Goal: Task Accomplishment & Management: Manage account settings

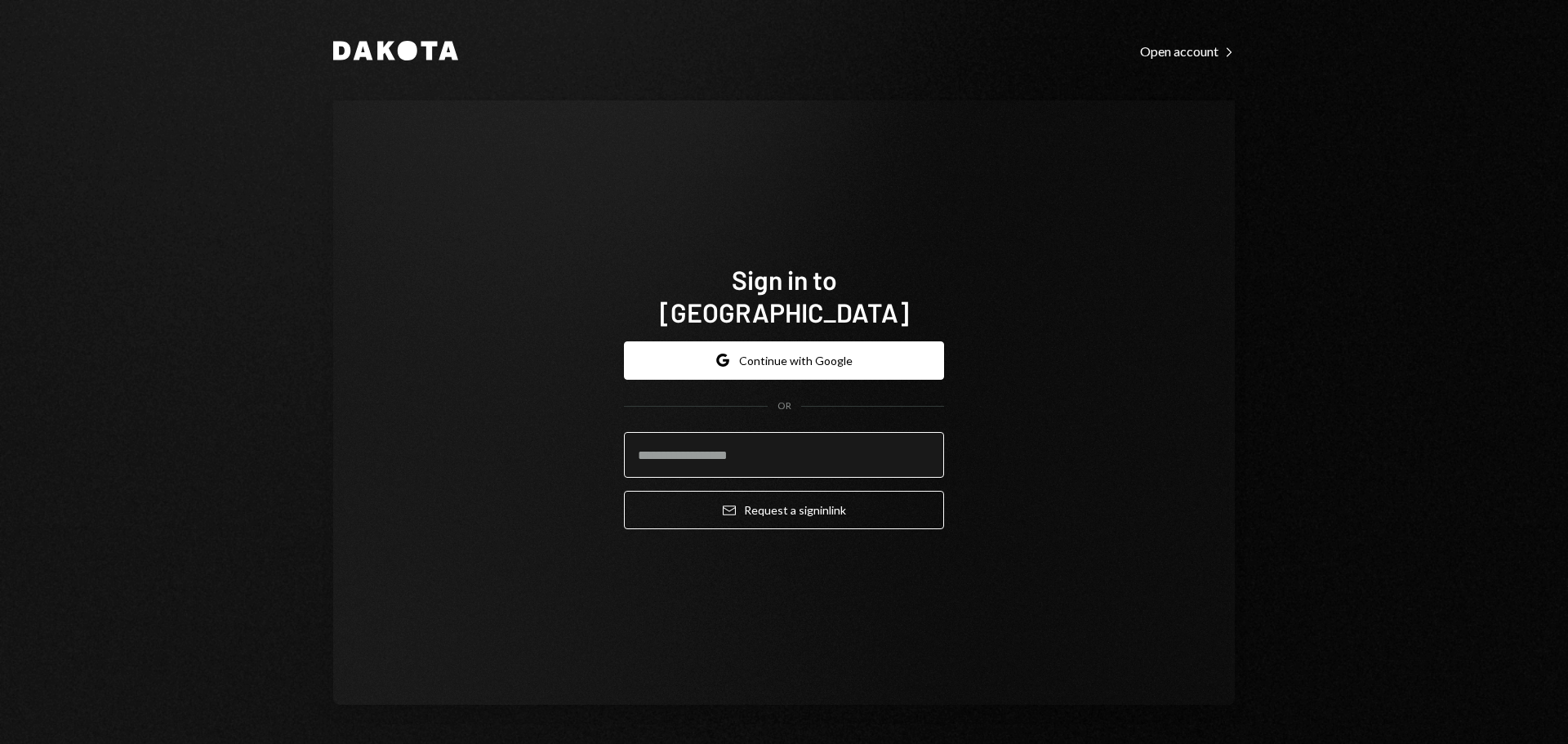
click at [684, 439] on input "email" at bounding box center [784, 455] width 321 height 46
type input "**********"
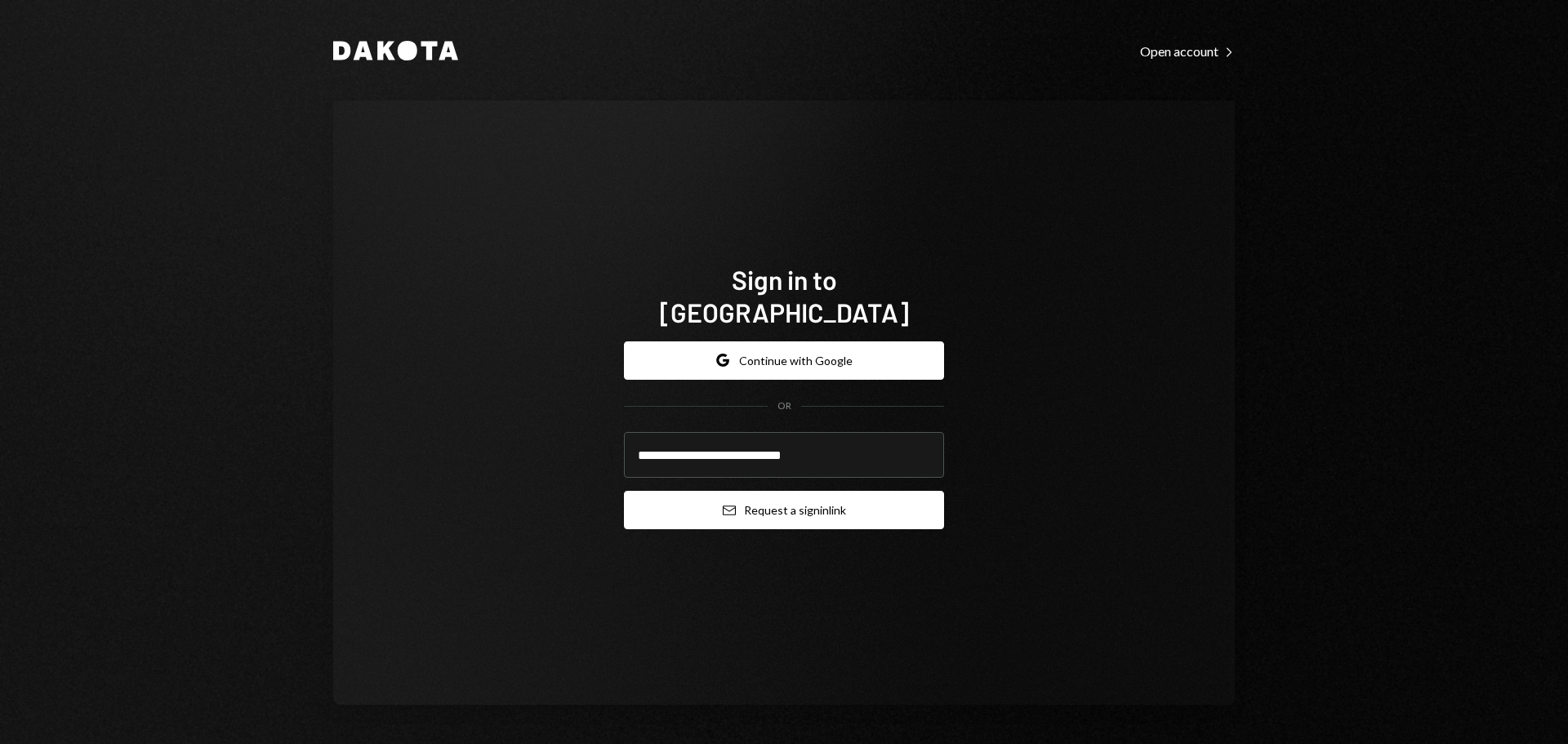
click at [719, 505] on button "Email Request a sign in link" at bounding box center [784, 510] width 321 height 39
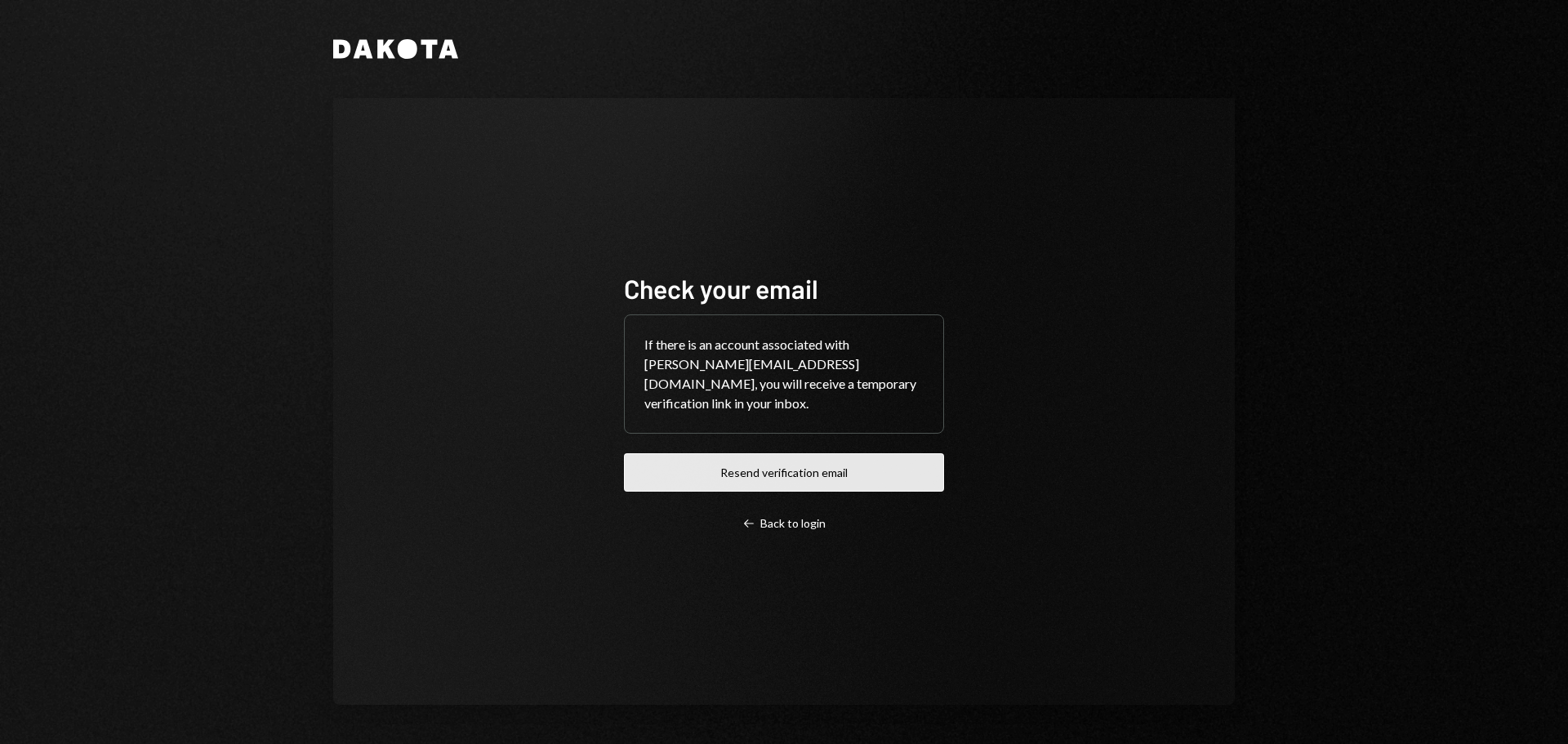
click at [730, 469] on button "Resend verification email" at bounding box center [784, 472] width 321 height 39
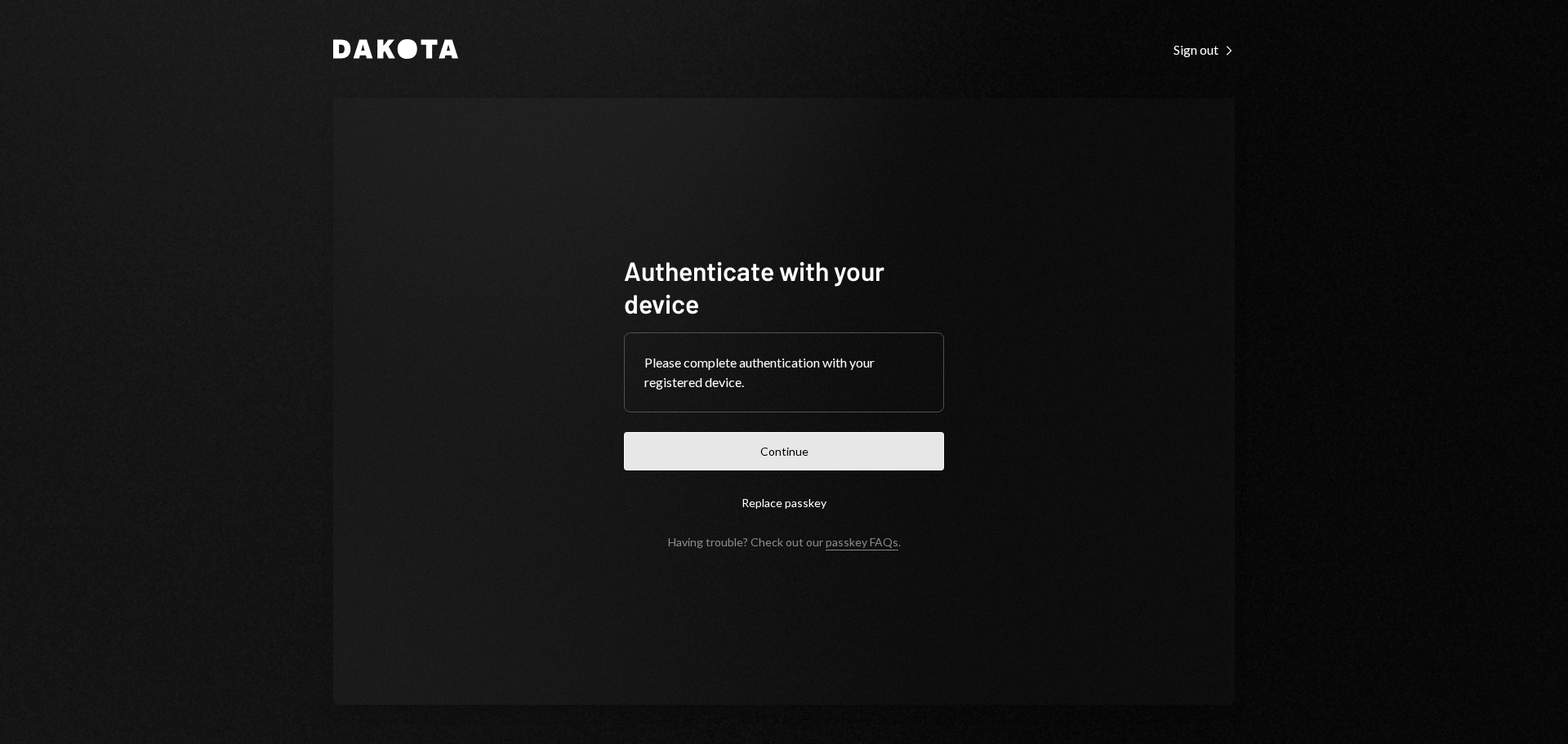
click at [705, 458] on button "Continue" at bounding box center [784, 451] width 321 height 39
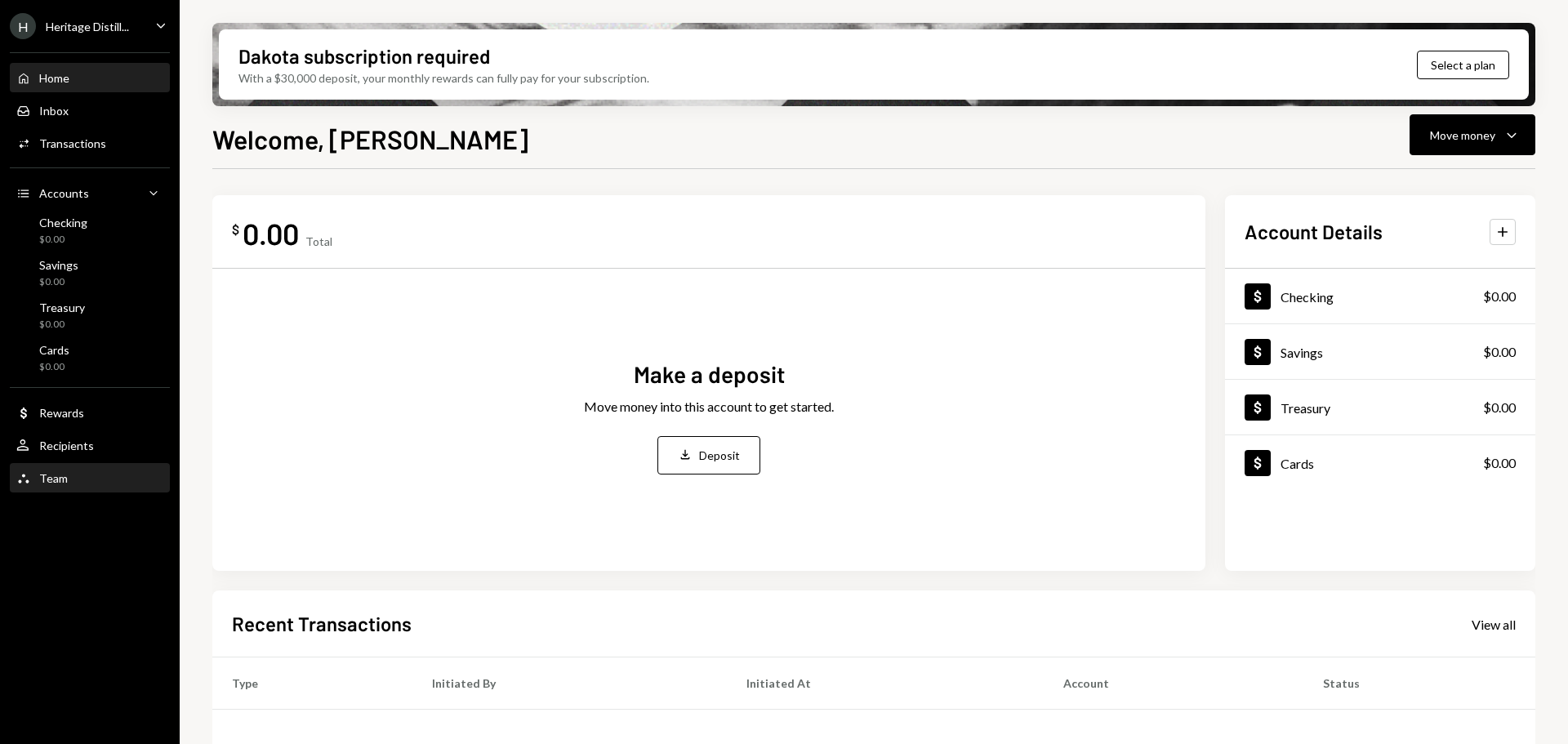
click at [50, 478] on div "Team" at bounding box center [53, 478] width 29 height 13
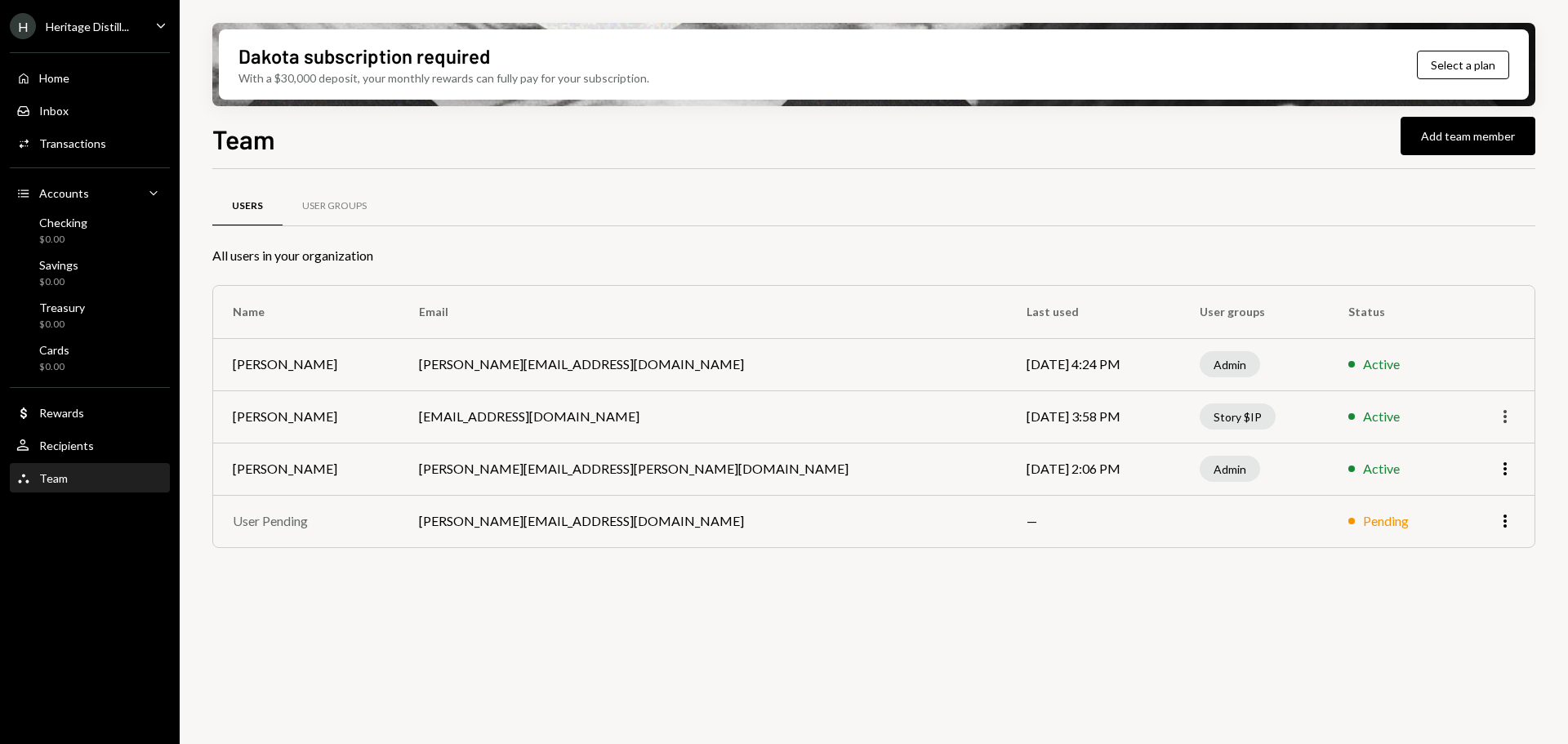
click at [1511, 422] on icon "More" at bounding box center [1505, 416] width 19 height 19
click at [1007, 407] on td "[DATE] 3:58 PM" at bounding box center [1093, 417] width 172 height 52
click at [1007, 414] on td "[DATE] 3:58 PM" at bounding box center [1093, 417] width 172 height 52
click at [483, 414] on td "[EMAIL_ADDRESS][DOMAIN_NAME]" at bounding box center [703, 417] width 608 height 52
click at [257, 425] on td "[PERSON_NAME]" at bounding box center [306, 417] width 186 height 52
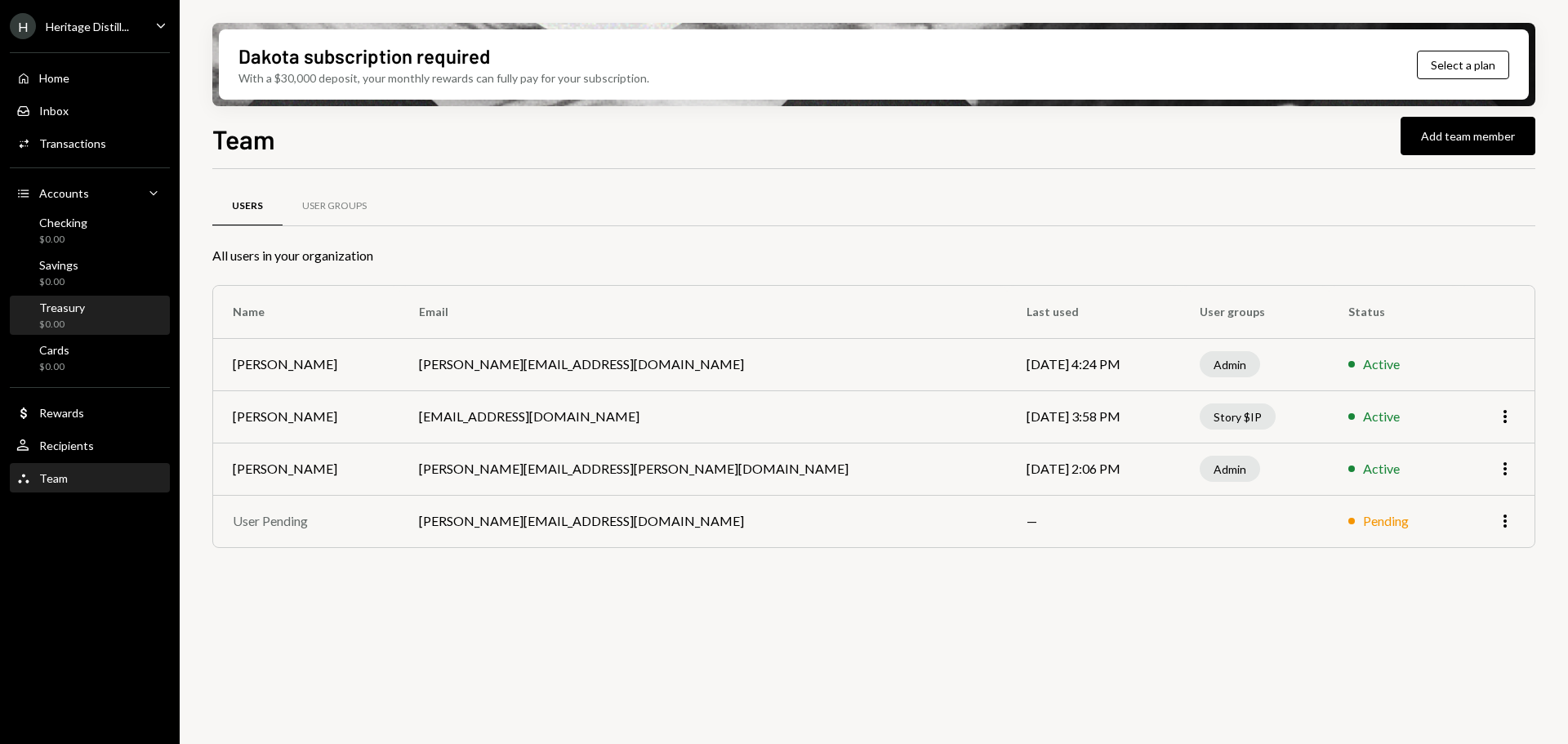
click at [47, 306] on div "Treasury" at bounding box center [62, 307] width 46 height 13
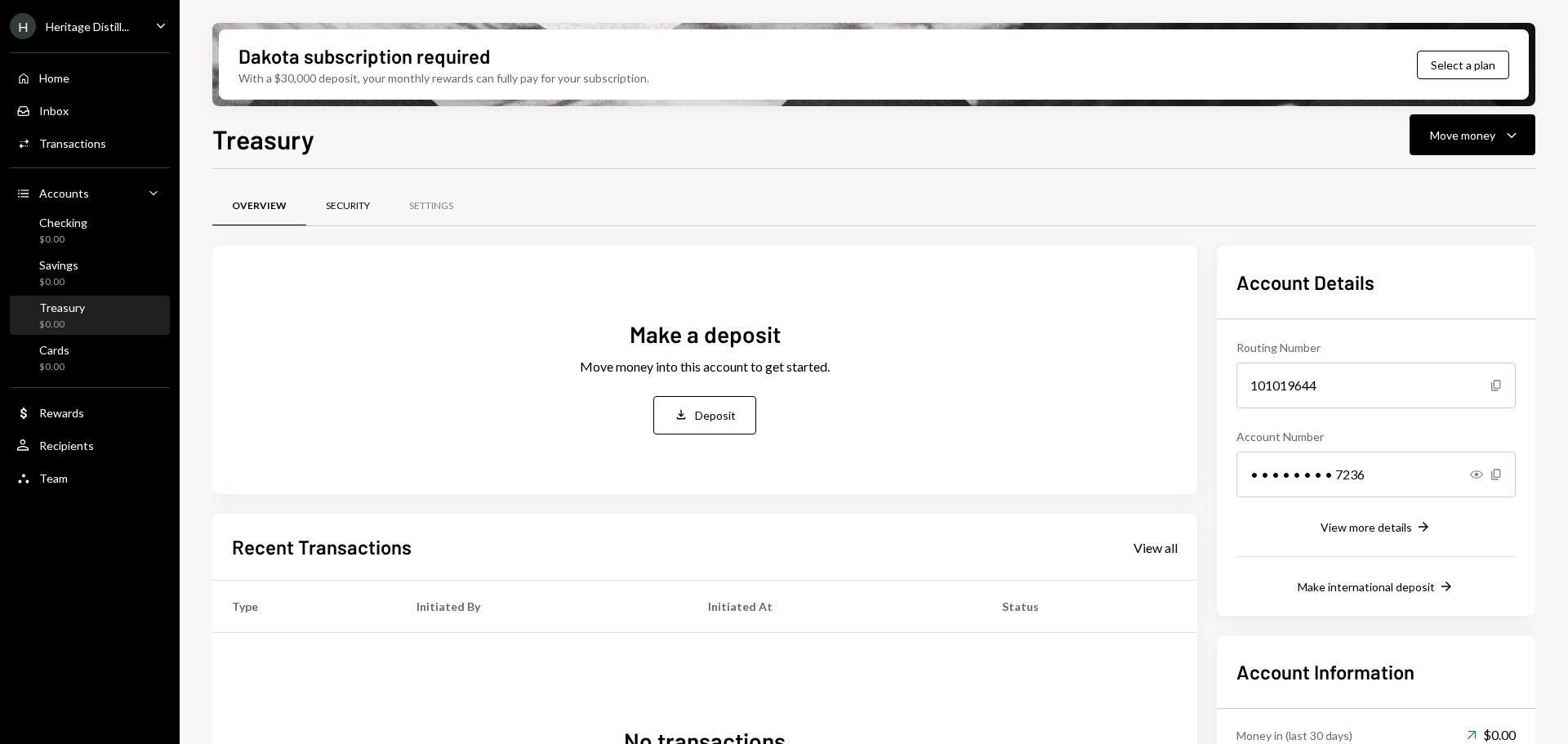
click at [358, 202] on div "Security" at bounding box center [348, 206] width 44 height 13
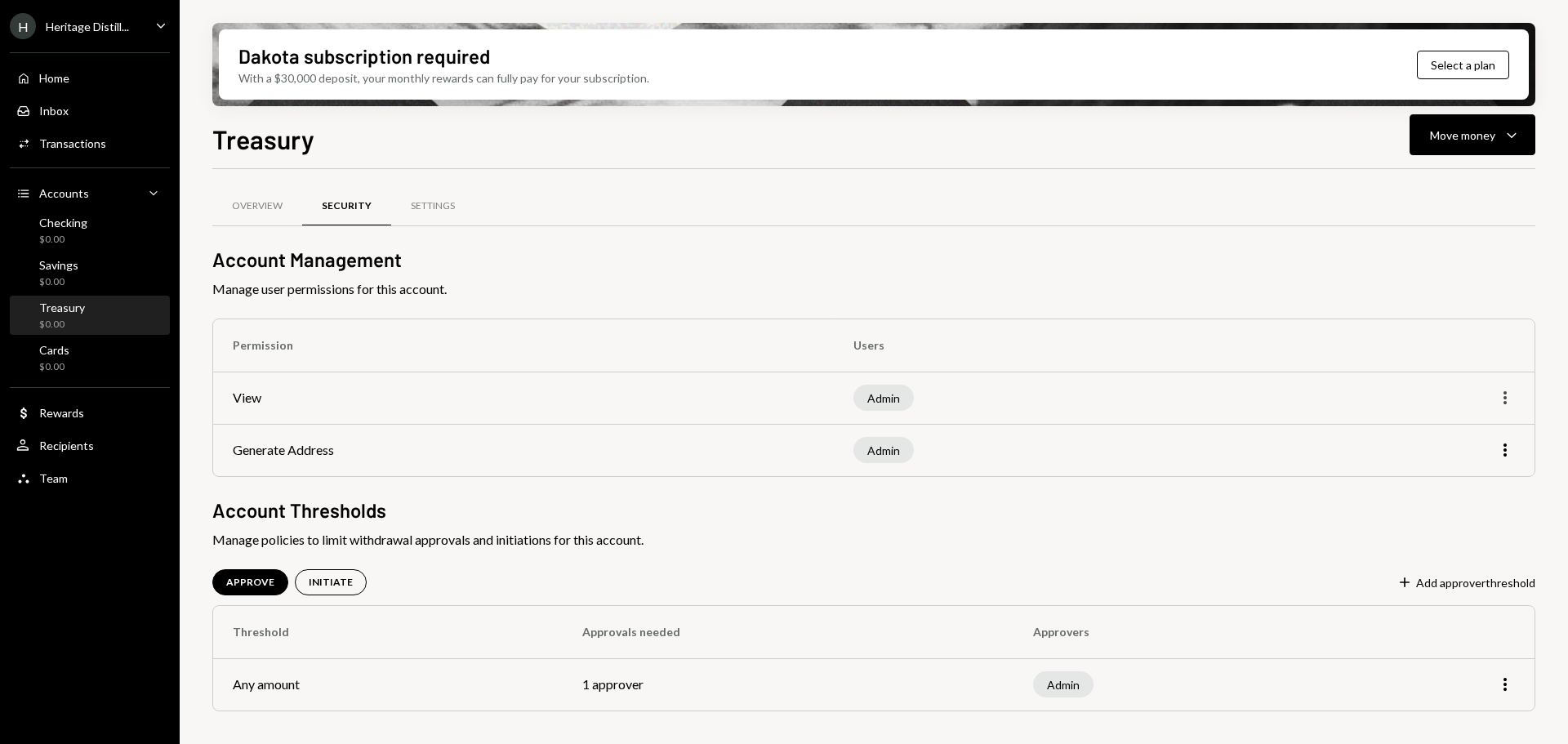
click at [1503, 393] on icon "More" at bounding box center [1505, 397] width 19 height 19
click at [1452, 431] on div "Edit" at bounding box center [1468, 433] width 82 height 29
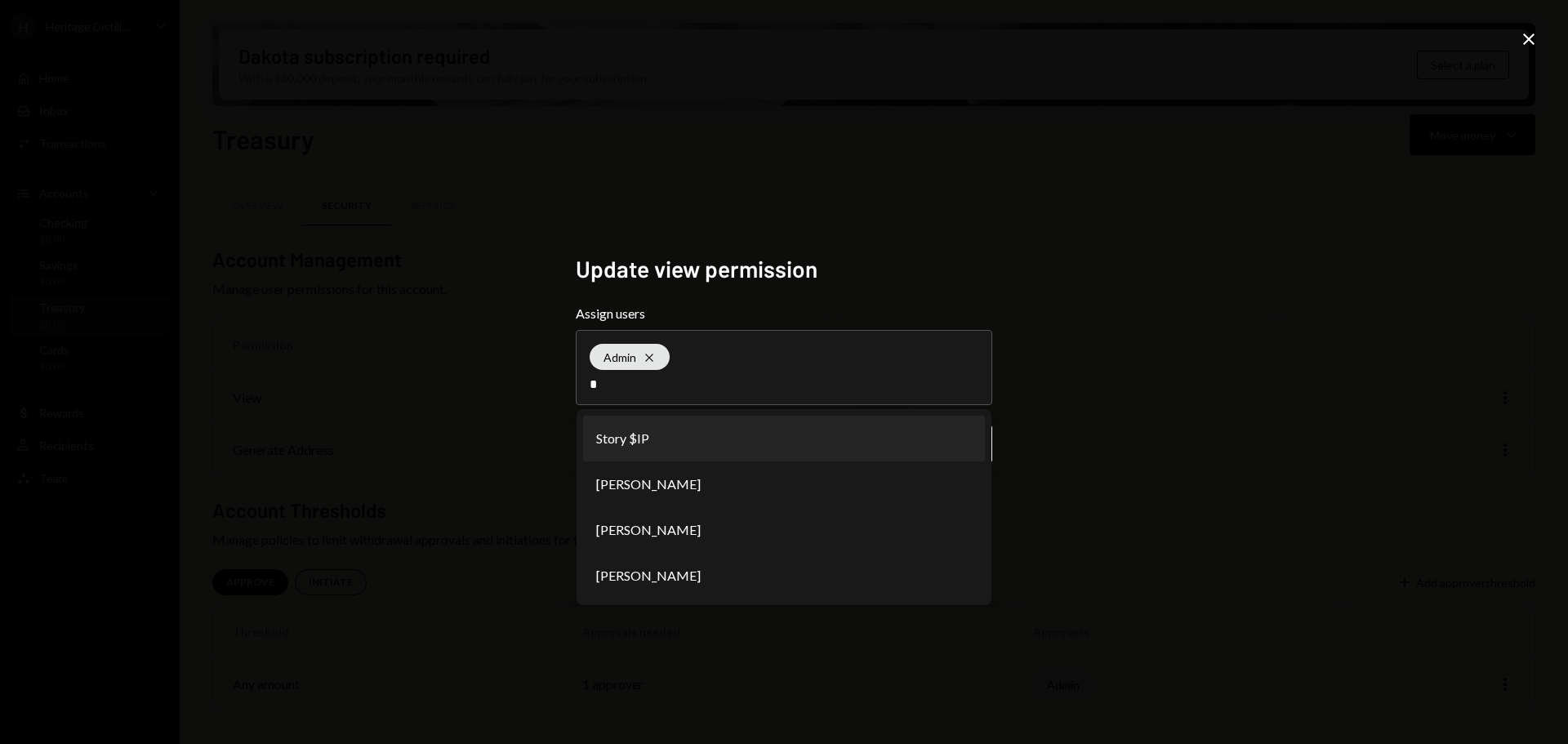
type input "*"
click at [628, 438] on li "Story $IP" at bounding box center [784, 439] width 401 height 46
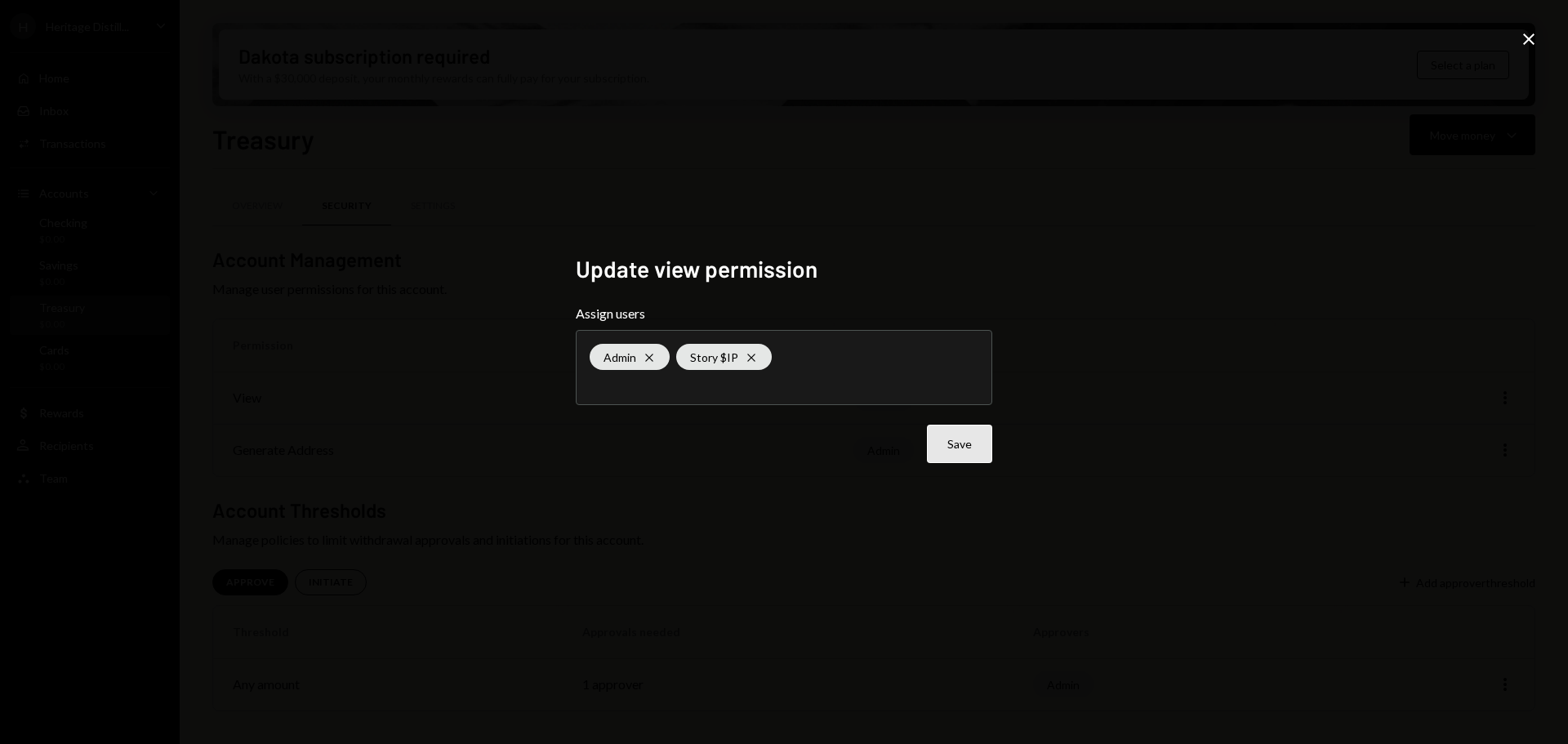
click at [956, 446] on button "Save" at bounding box center [959, 445] width 65 height 39
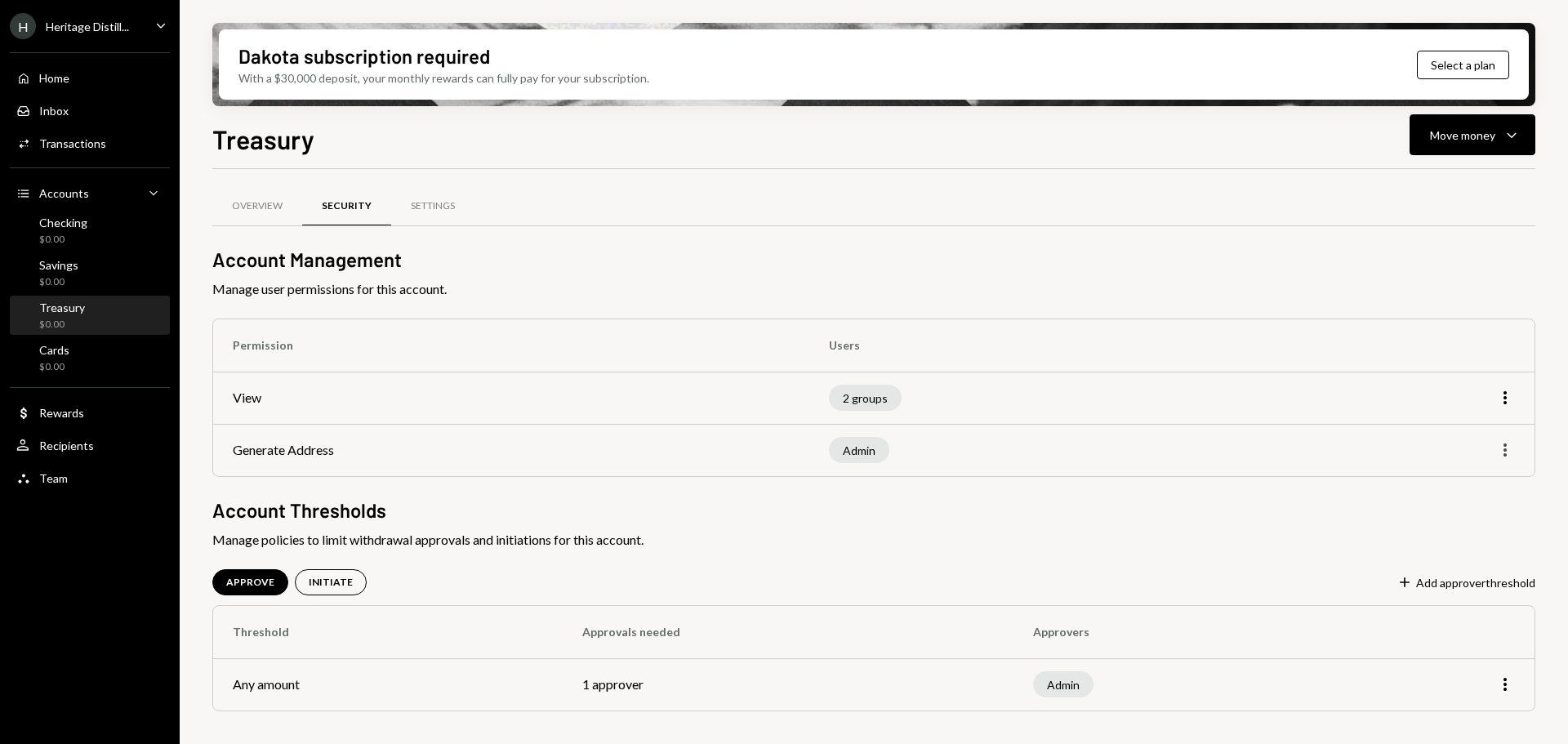
click at [1503, 453] on icon "More" at bounding box center [1505, 450] width 19 height 19
click at [1435, 483] on div "Edit" at bounding box center [1468, 485] width 82 height 29
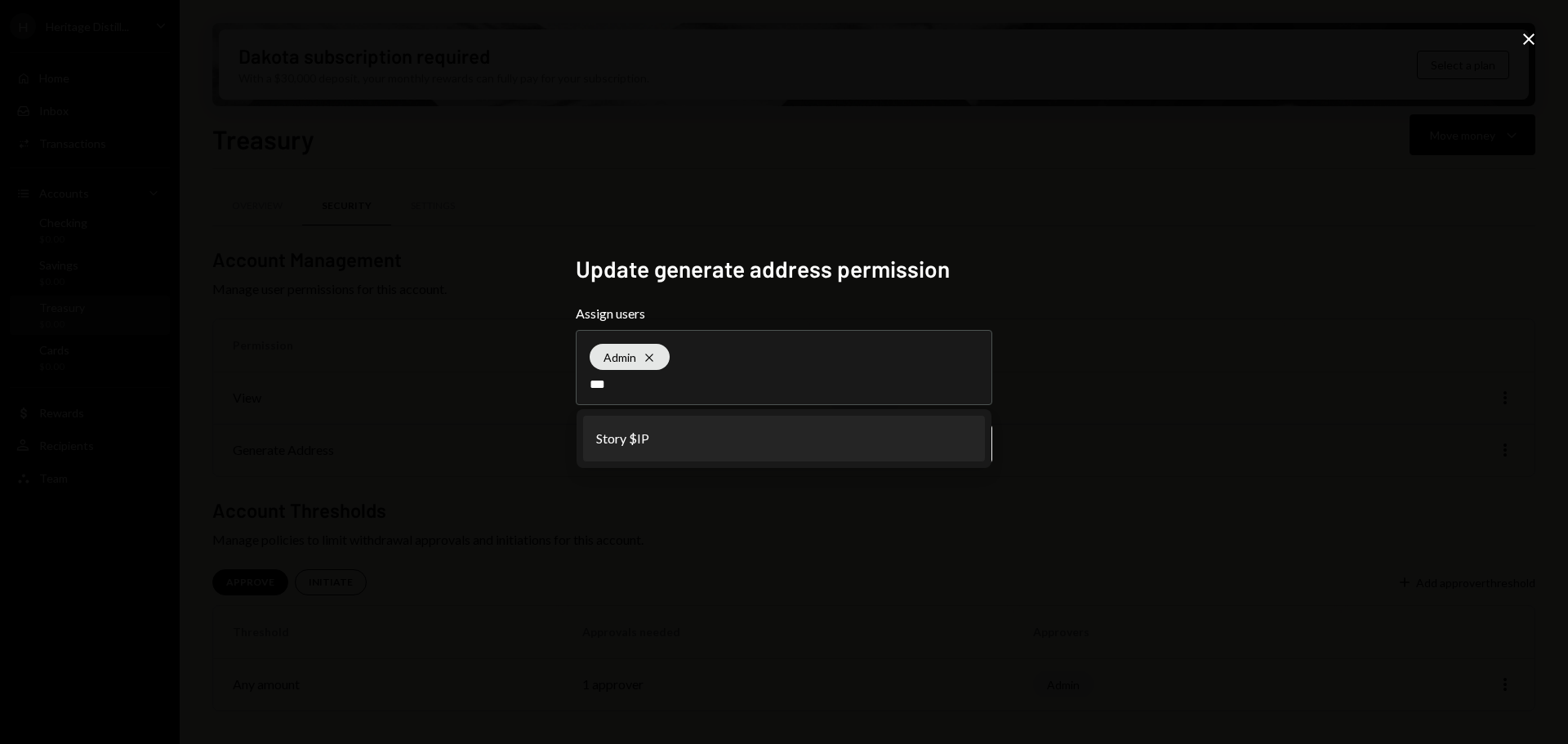
type input "***"
click at [617, 451] on li "Story $IP" at bounding box center [784, 439] width 401 height 46
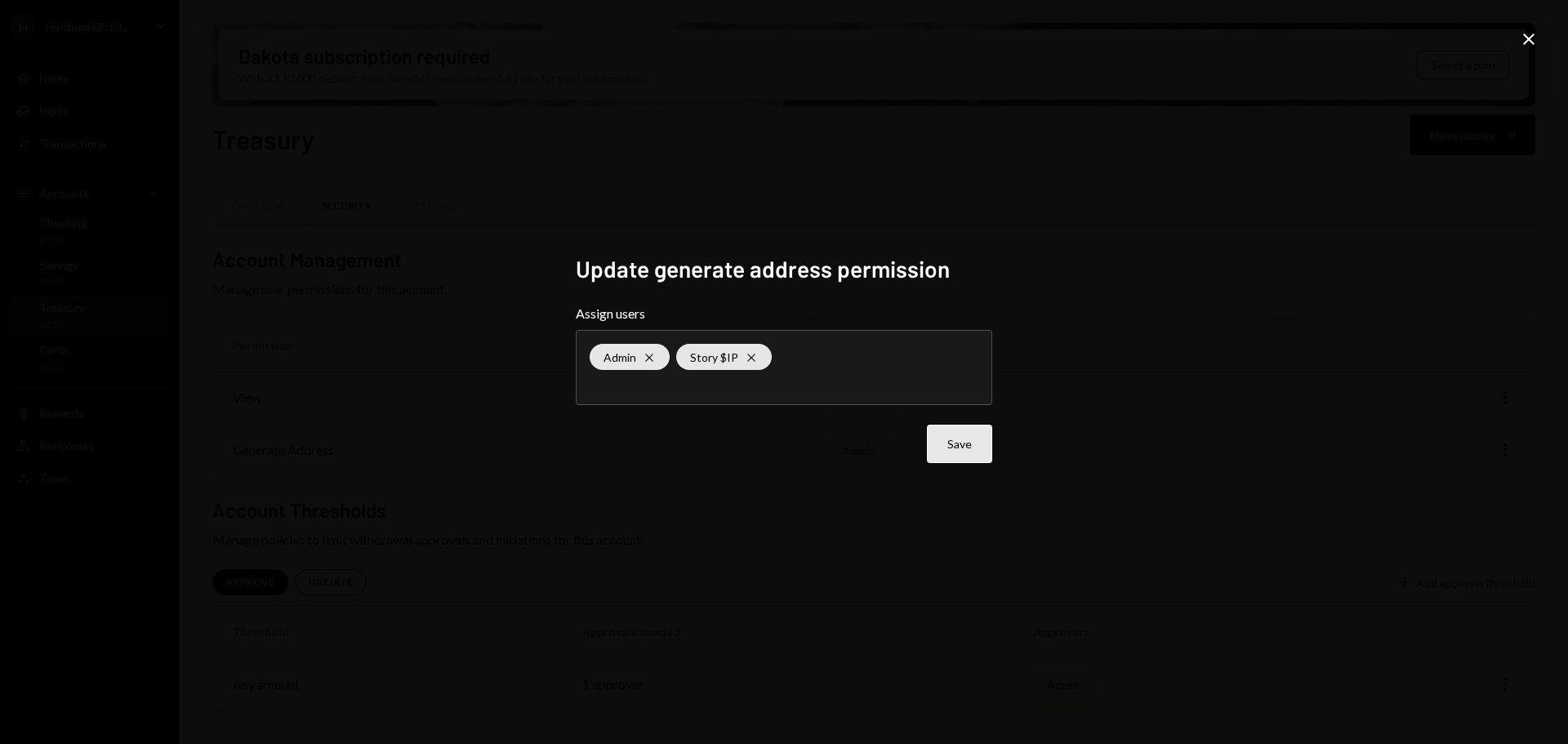
click at [951, 443] on button "Save" at bounding box center [959, 445] width 65 height 39
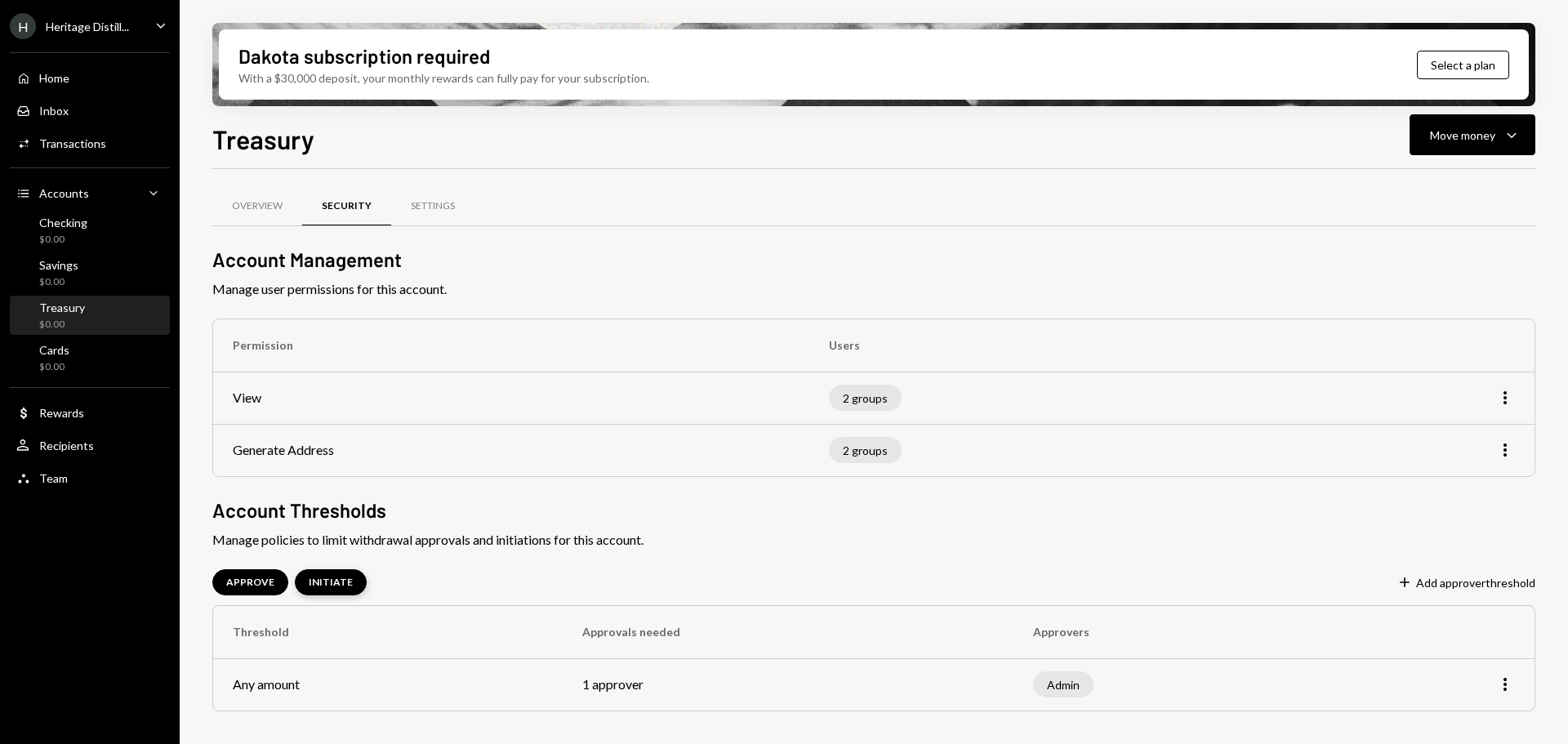
click at [331, 572] on div "INITIATE" at bounding box center [331, 582] width 72 height 26
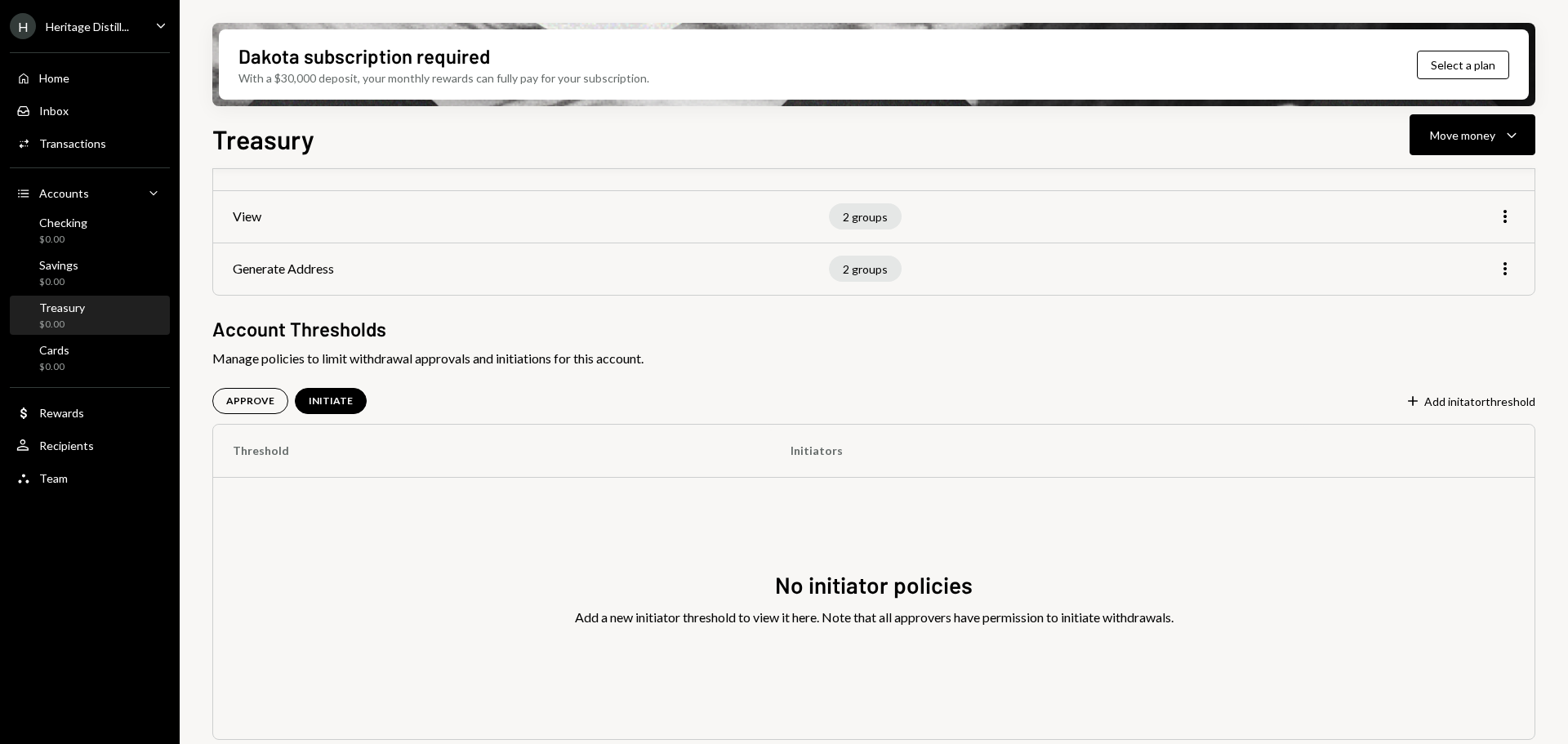
scroll to position [191, 0]
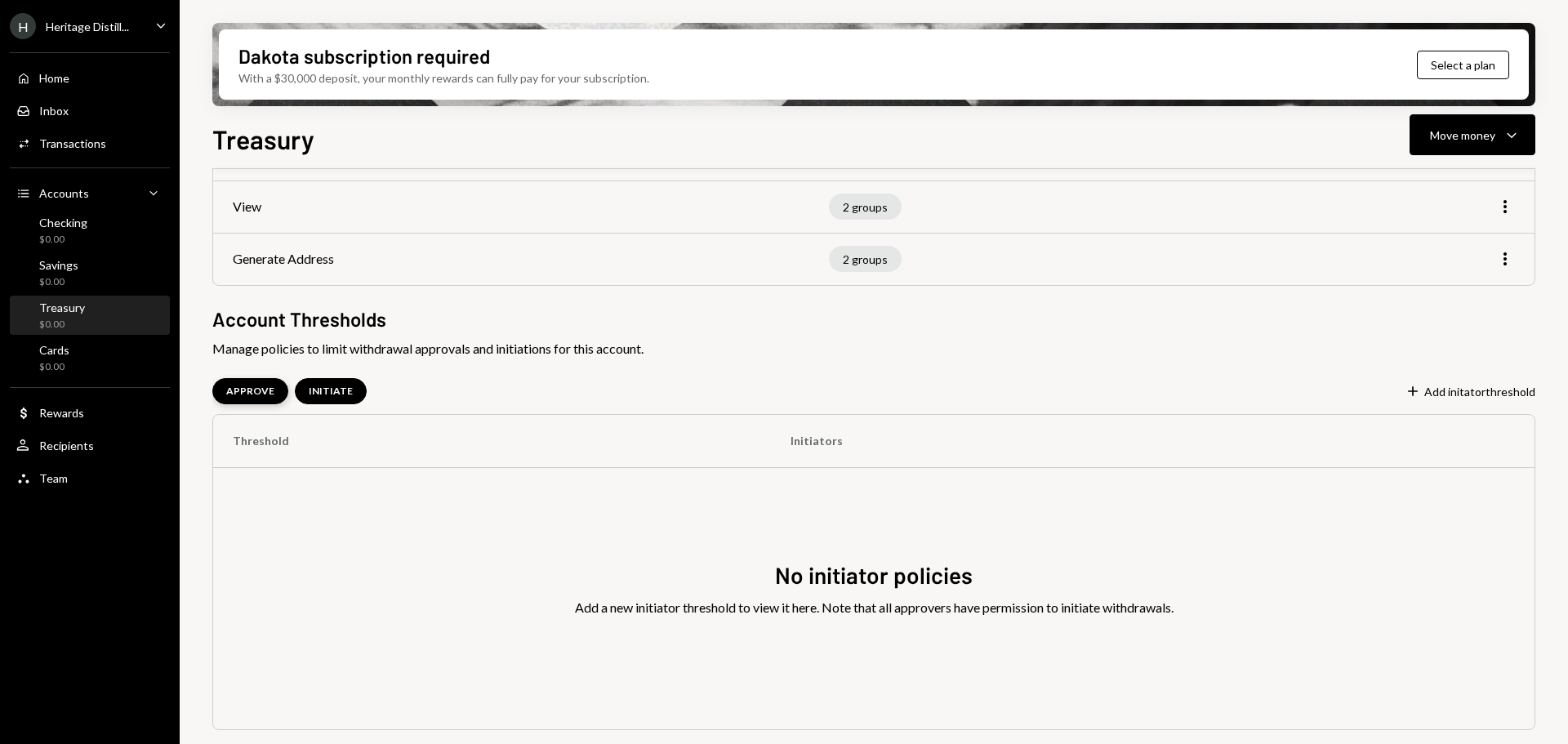
click at [261, 386] on div "APPROVE" at bounding box center [250, 391] width 48 height 13
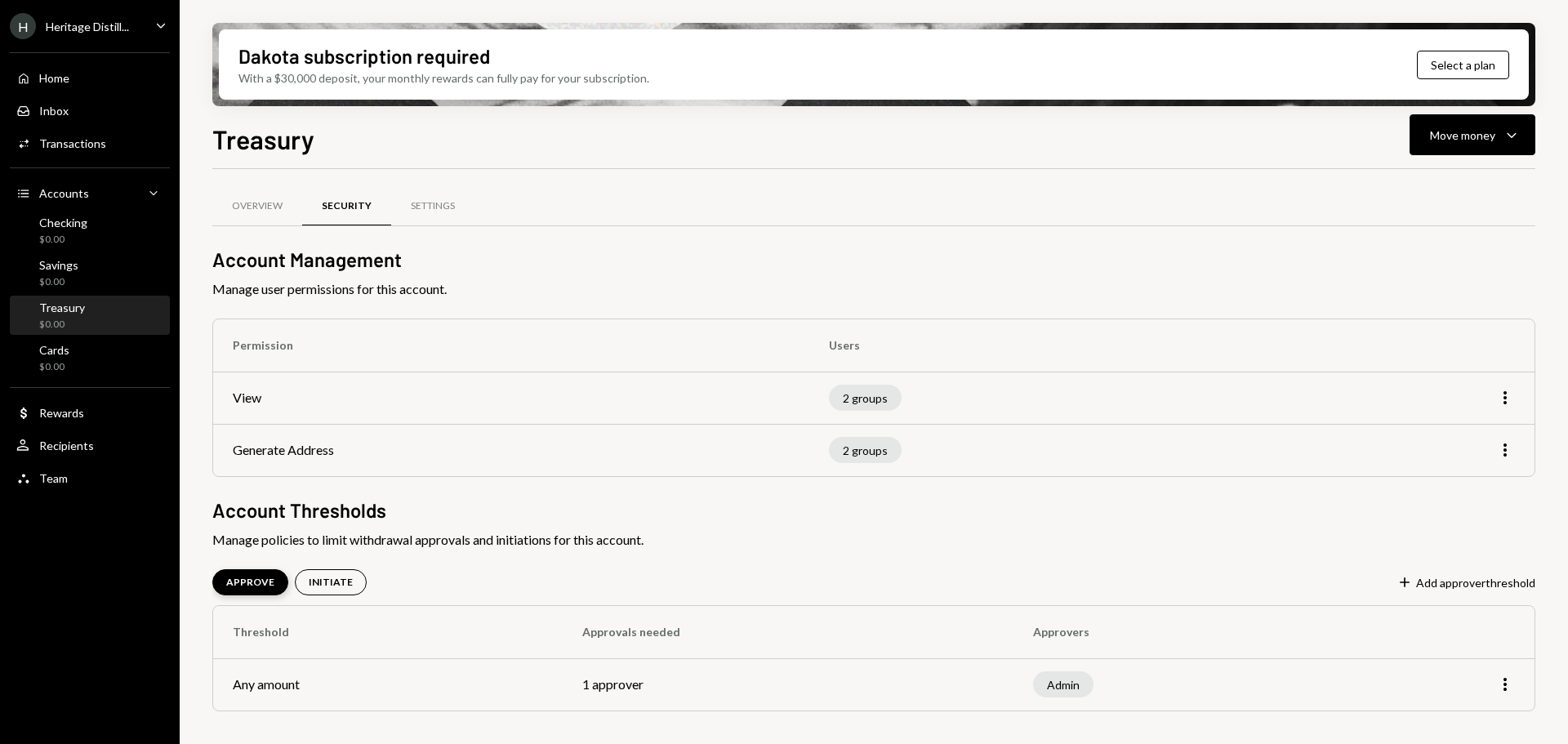
scroll to position [0, 0]
click at [1505, 686] on icon "button" at bounding box center [1506, 684] width 3 height 13
click at [1443, 720] on div "Edit" at bounding box center [1468, 720] width 82 height 29
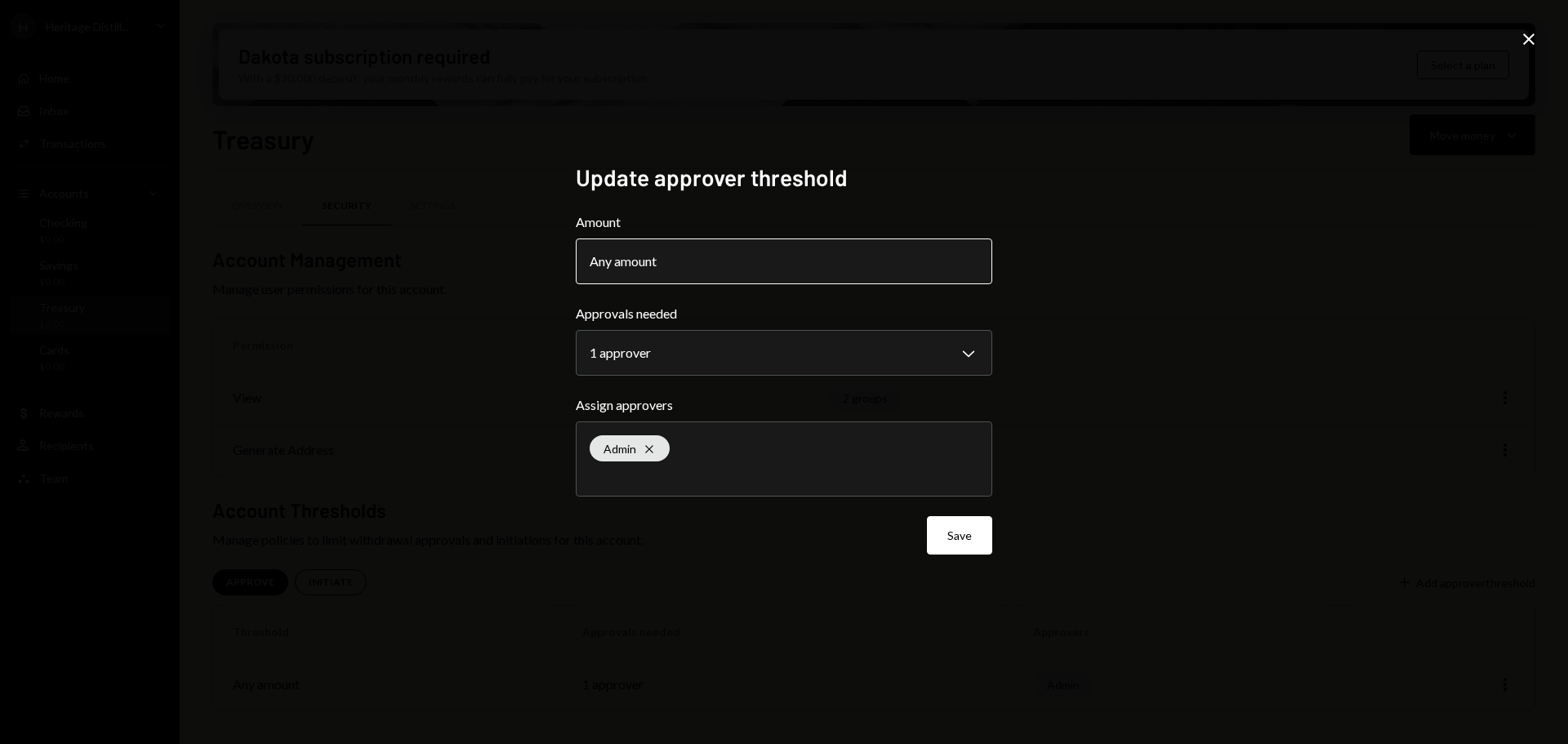
click at [764, 272] on button "Any amount" at bounding box center [784, 261] width 417 height 46
click at [949, 536] on button "Save" at bounding box center [959, 536] width 65 height 39
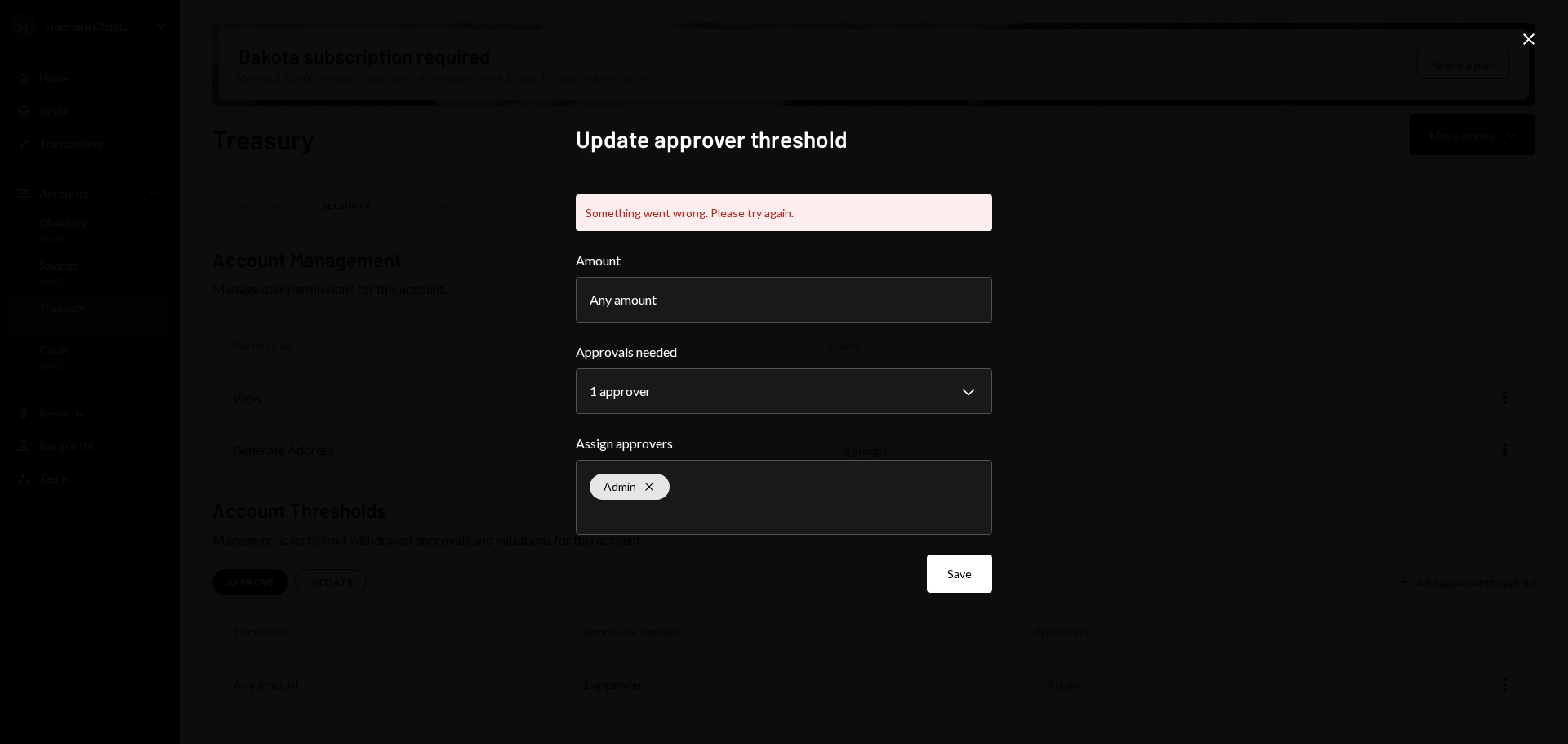
click at [1523, 40] on icon "Close" at bounding box center [1528, 39] width 19 height 19
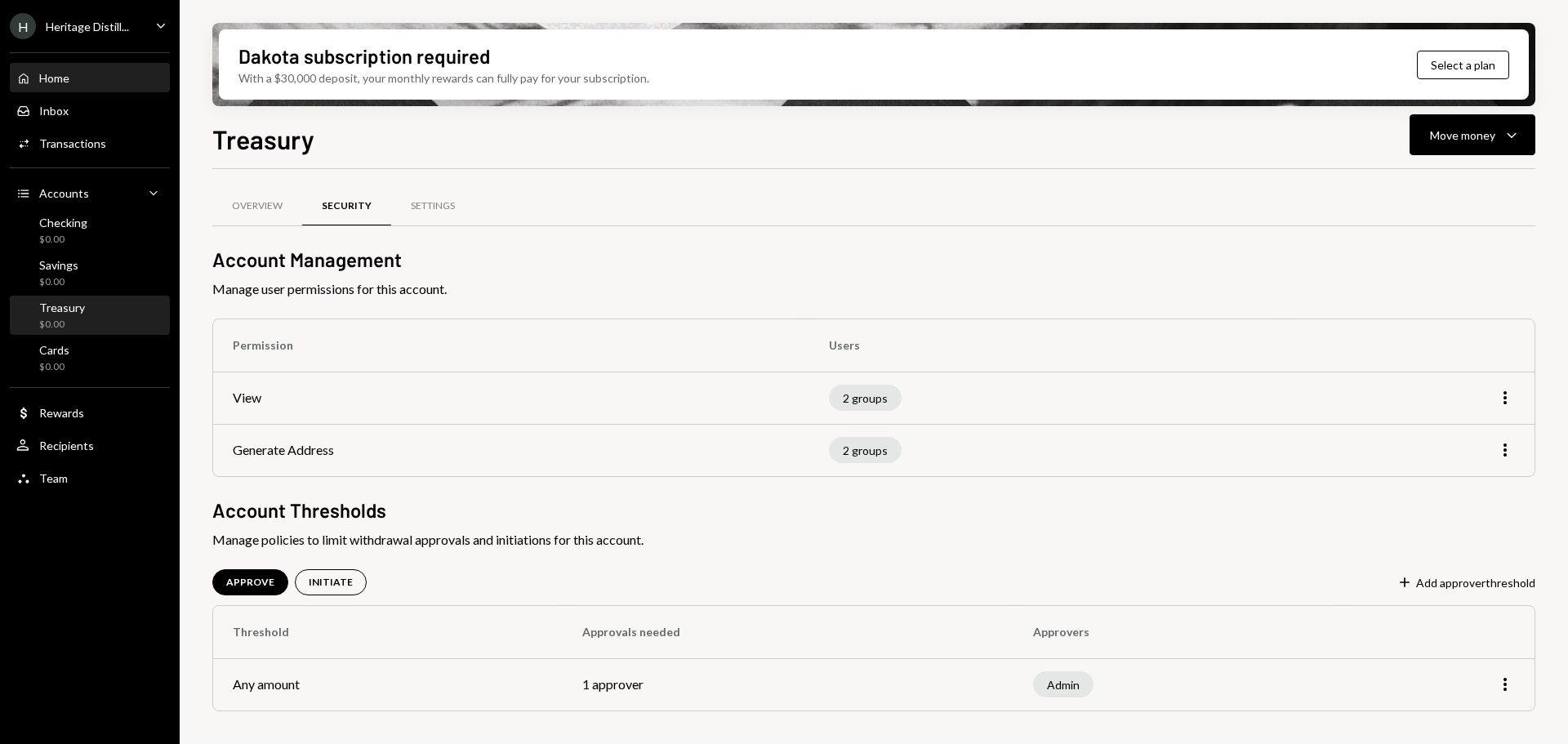
click at [62, 78] on div "Home" at bounding box center [54, 78] width 30 height 13
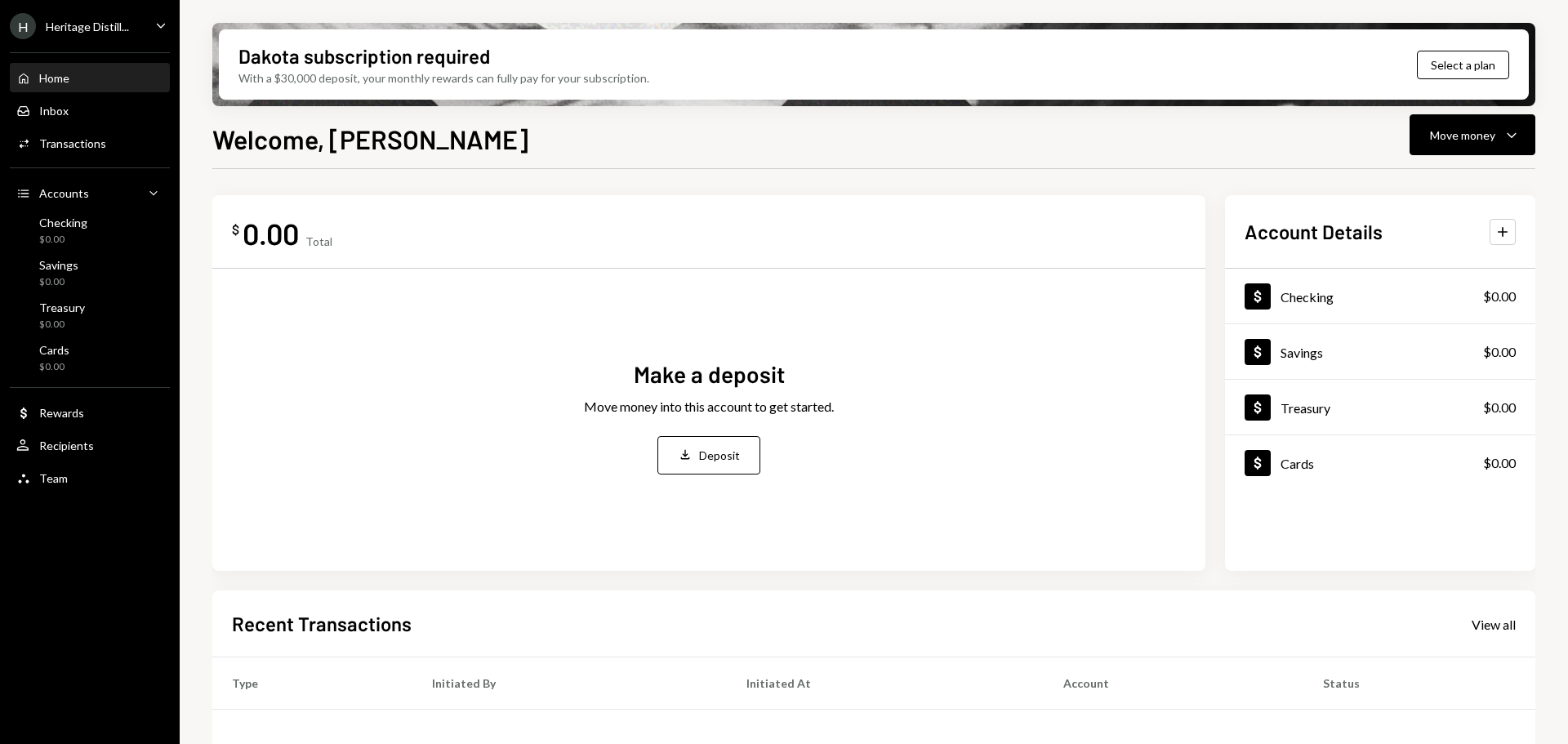
click at [402, 663] on th "Type" at bounding box center [312, 684] width 200 height 52
click at [1493, 618] on div "View all" at bounding box center [1494, 624] width 44 height 16
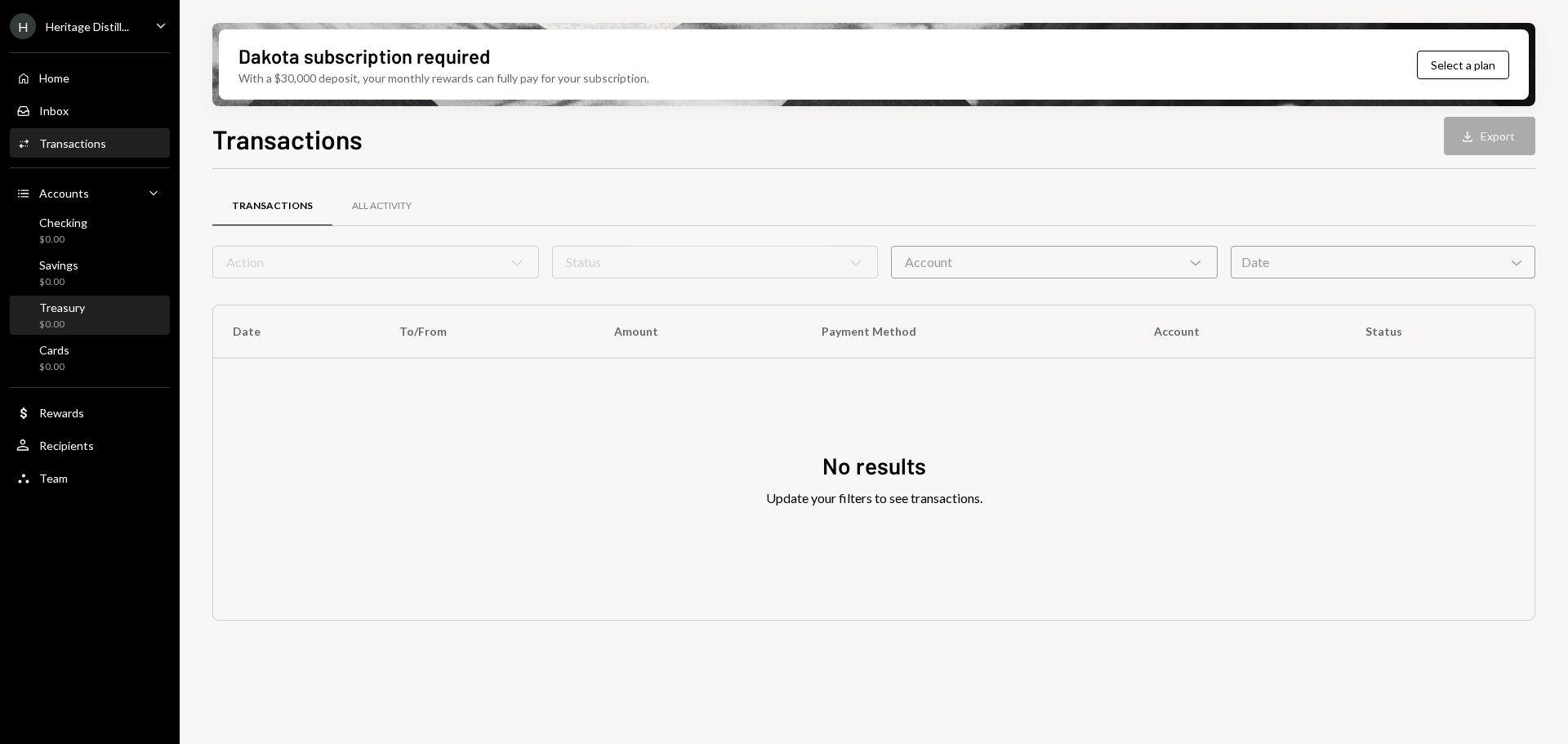
click at [43, 308] on div "Treasury" at bounding box center [62, 307] width 46 height 13
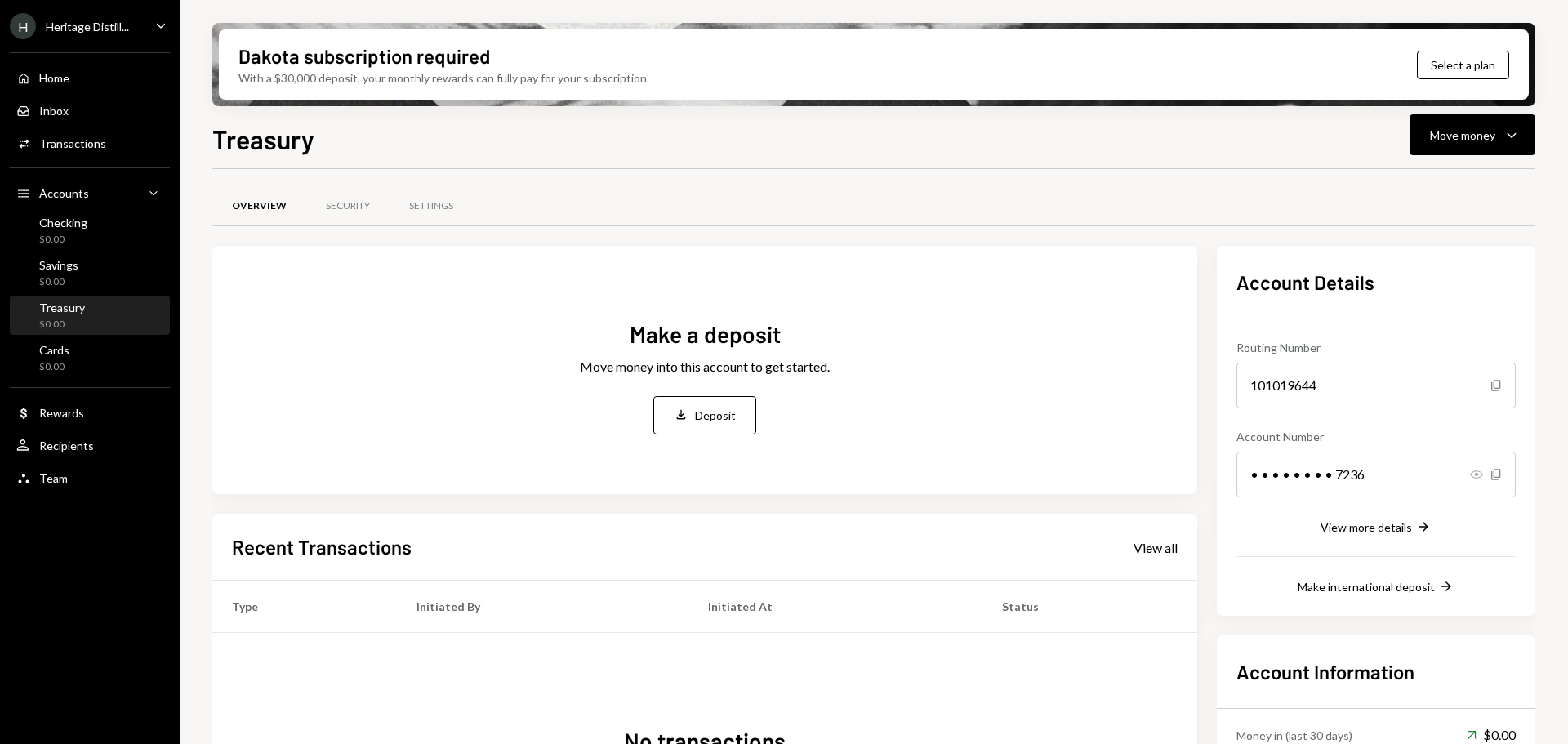
click at [1478, 472] on icon "Show" at bounding box center [1476, 474] width 13 height 13
click at [1381, 528] on div "View more details" at bounding box center [1366, 527] width 91 height 13
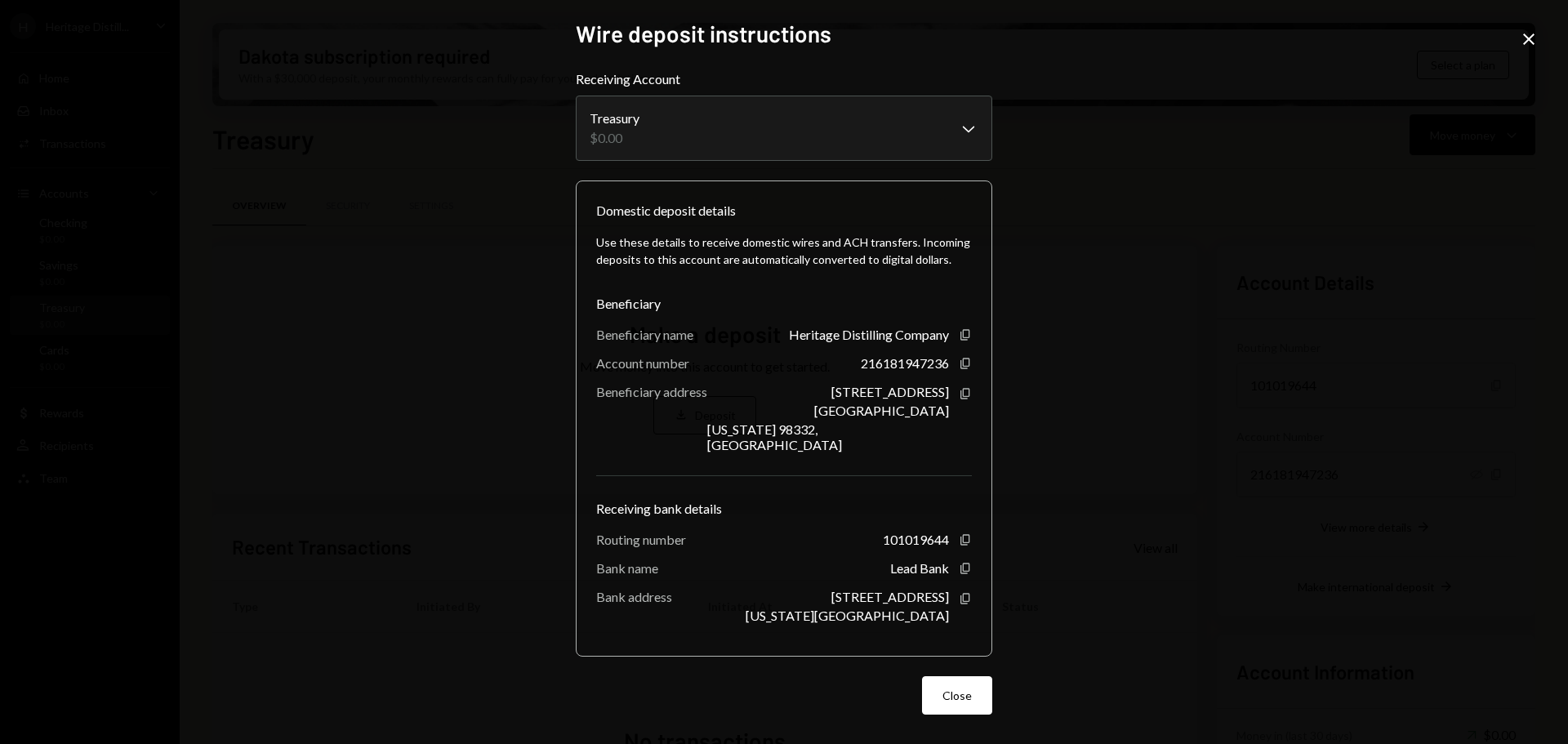
click at [1533, 35] on icon at bounding box center [1529, 40] width 12 height 12
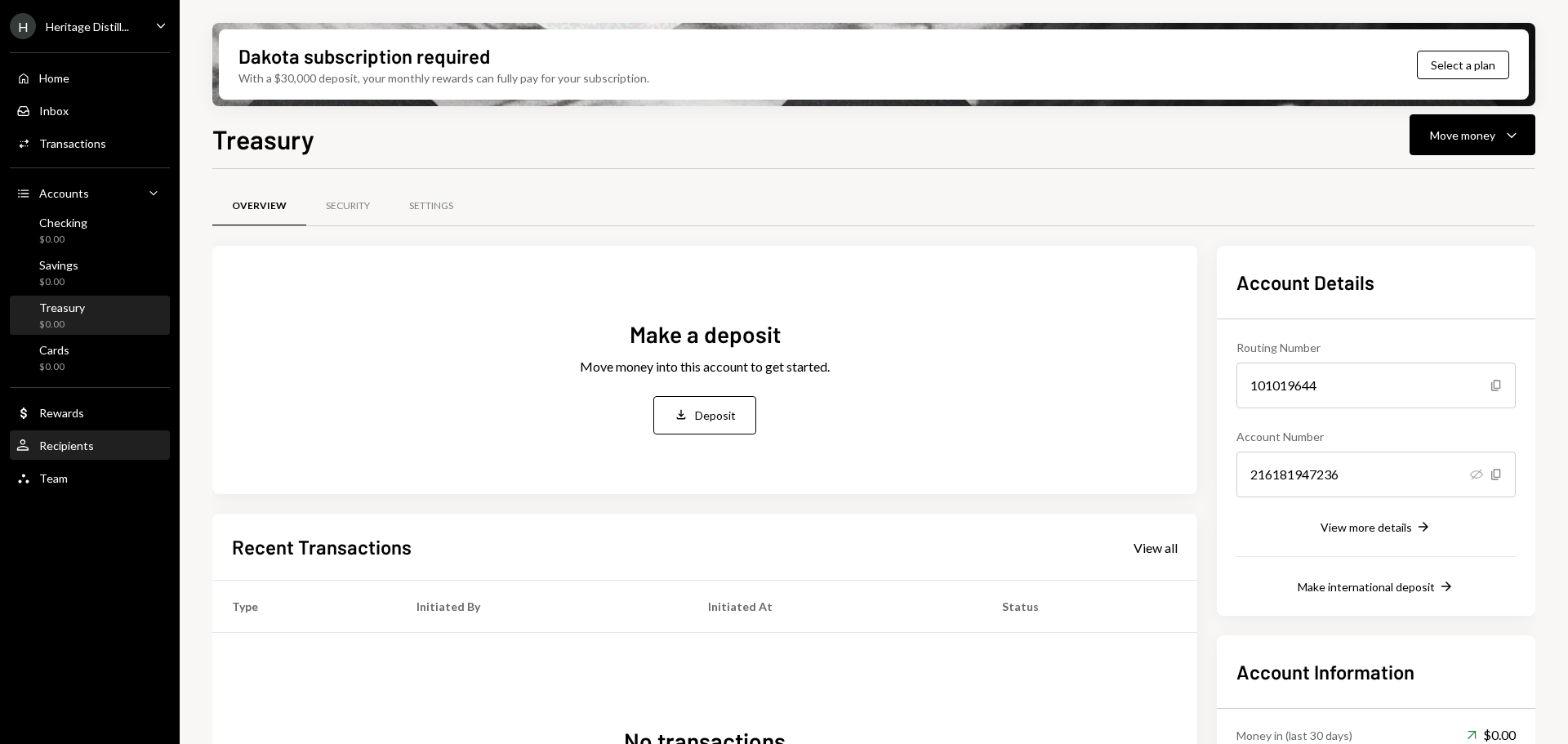
click at [63, 434] on div "User Recipients" at bounding box center [89, 445] width 147 height 28
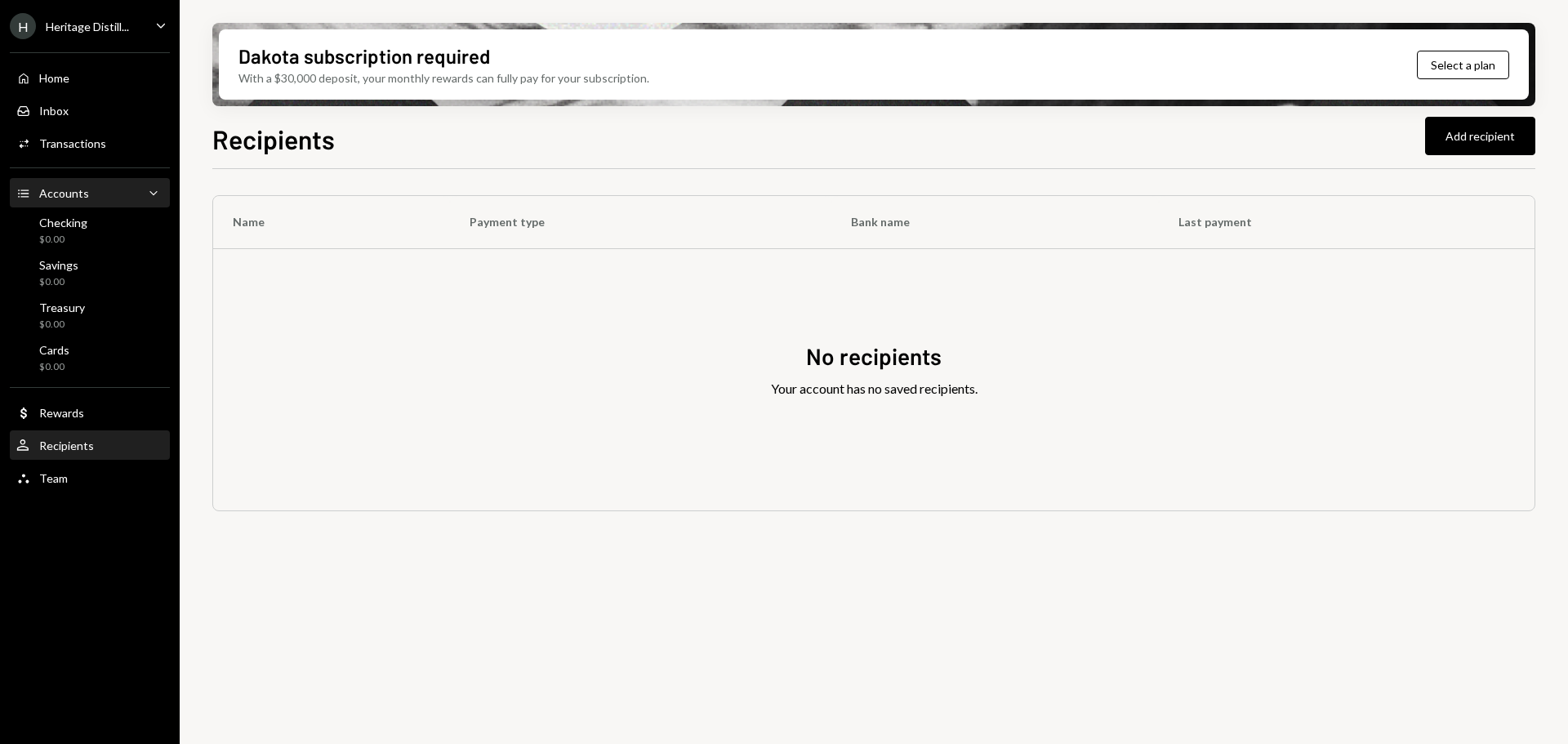
click at [47, 188] on div "Accounts" at bounding box center [63, 193] width 50 height 13
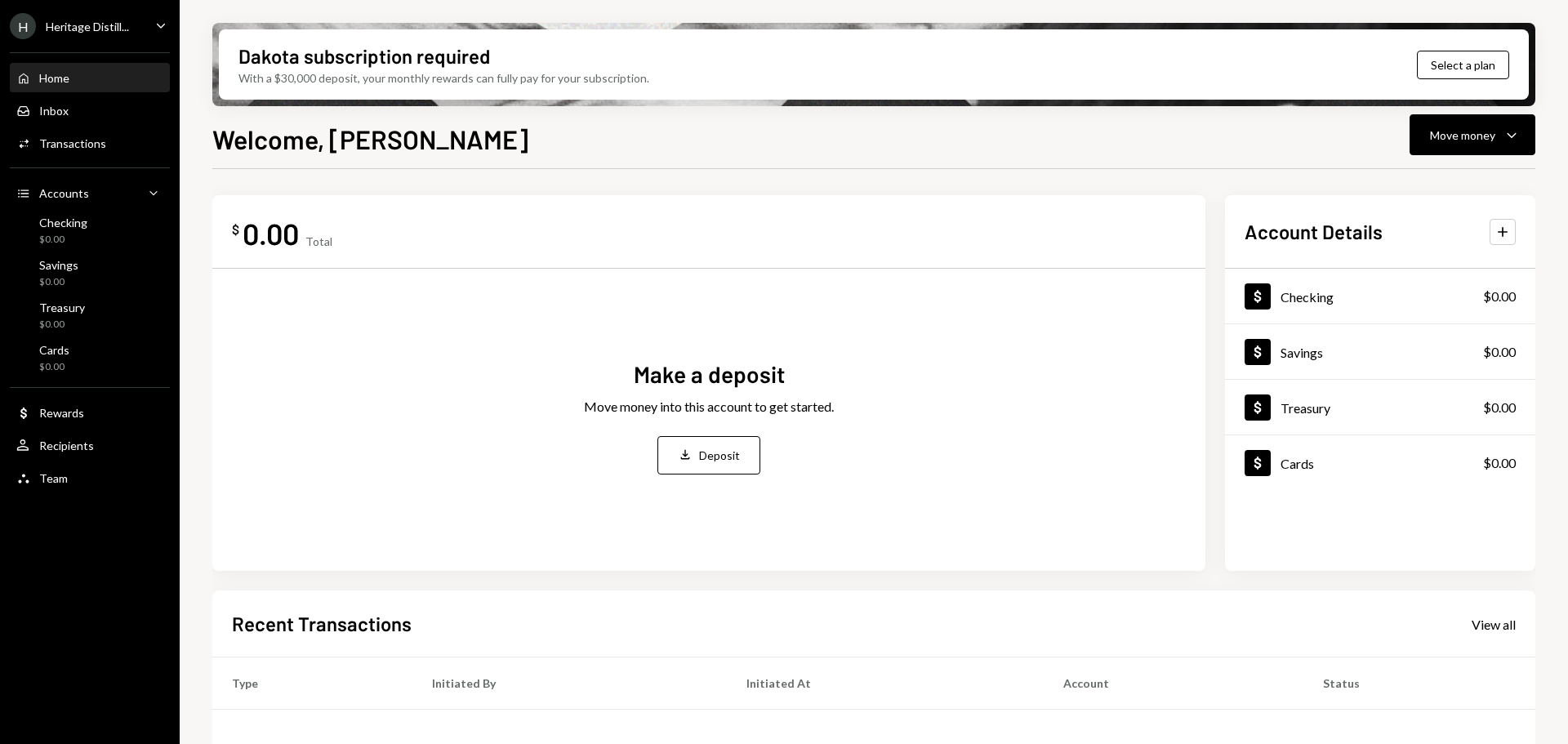
click at [70, 24] on div "Heritage Distill..." at bounding box center [87, 26] width 84 height 13
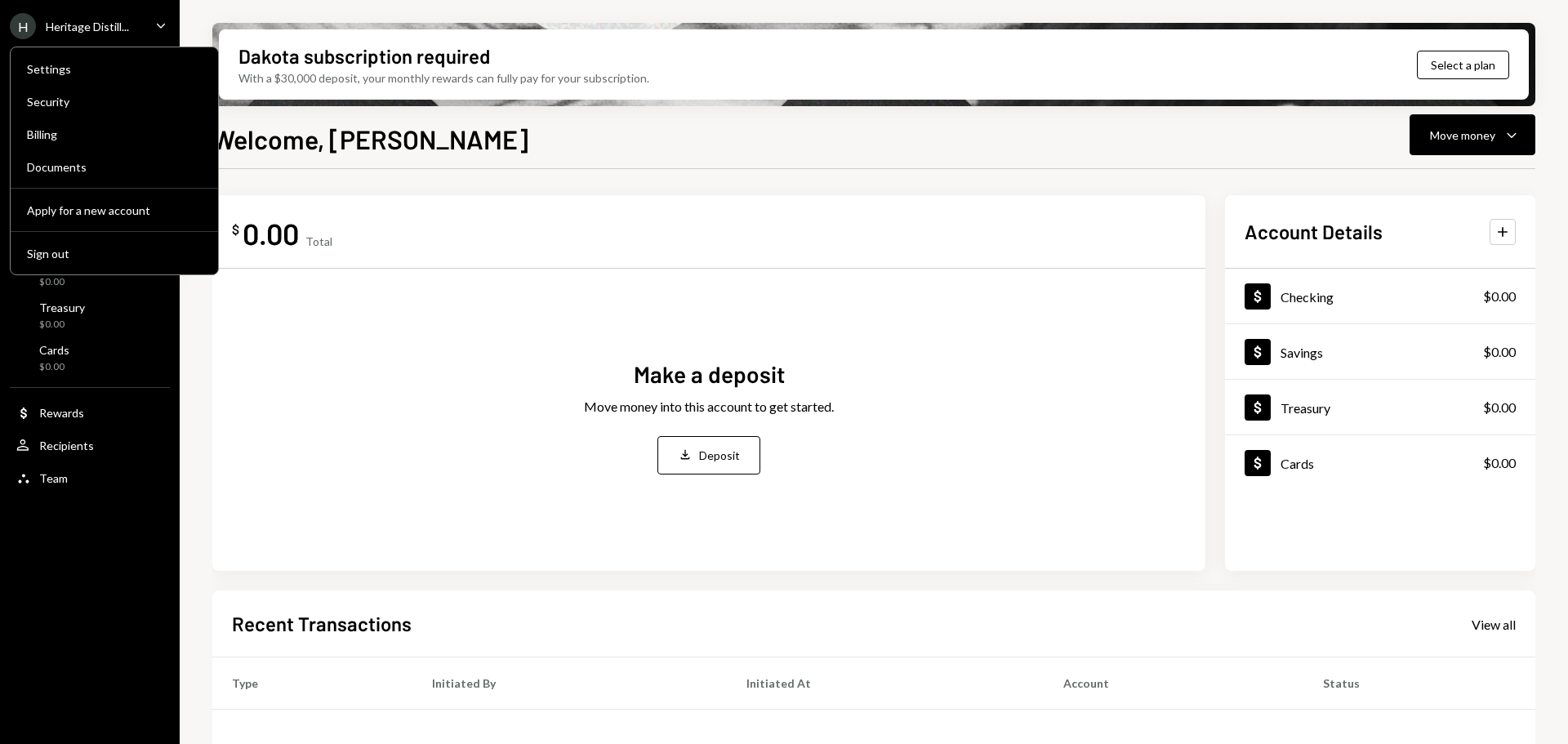
click at [592, 147] on div "Welcome, Justin Move money Caret Down" at bounding box center [874, 137] width 1323 height 36
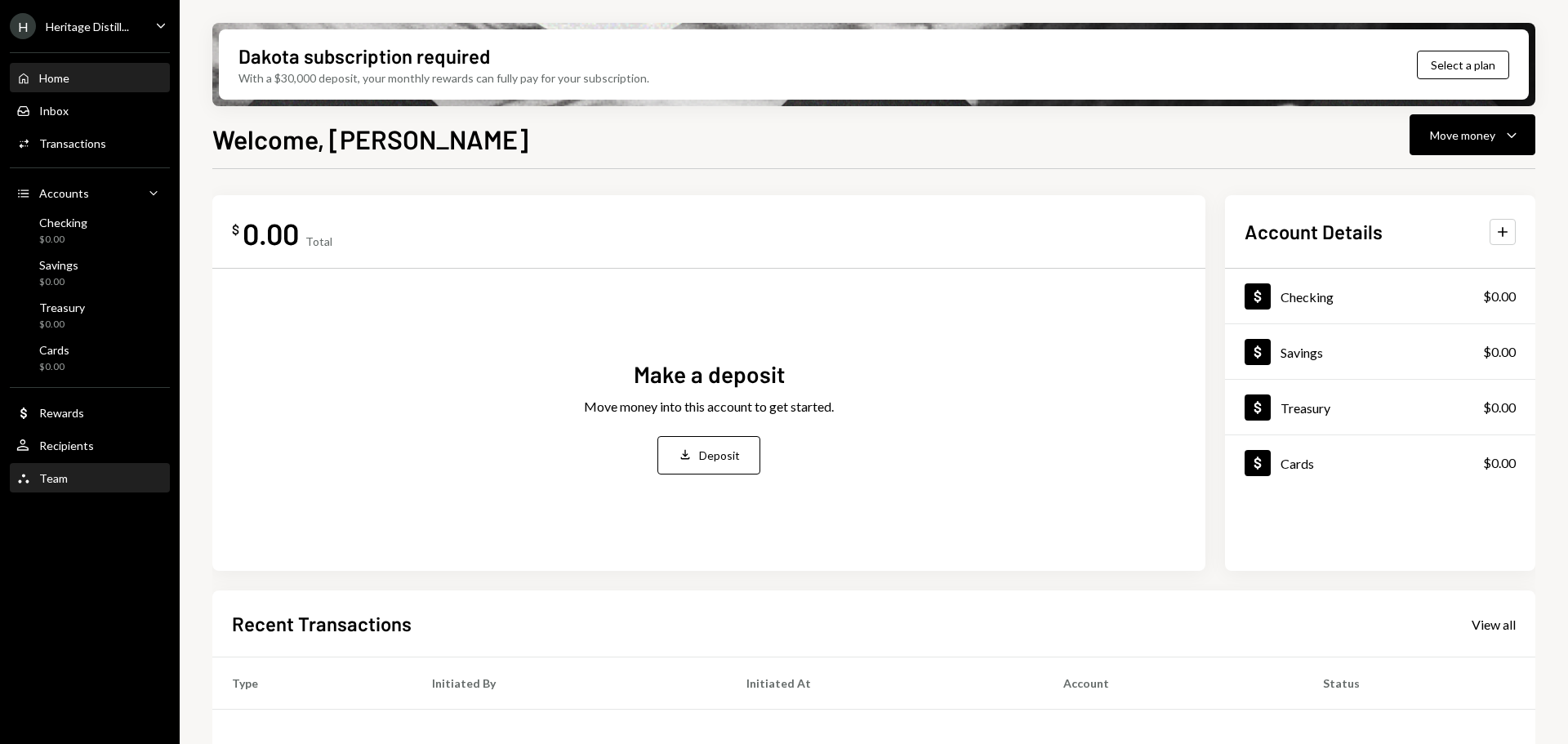
click at [55, 479] on div "Team" at bounding box center [53, 478] width 29 height 13
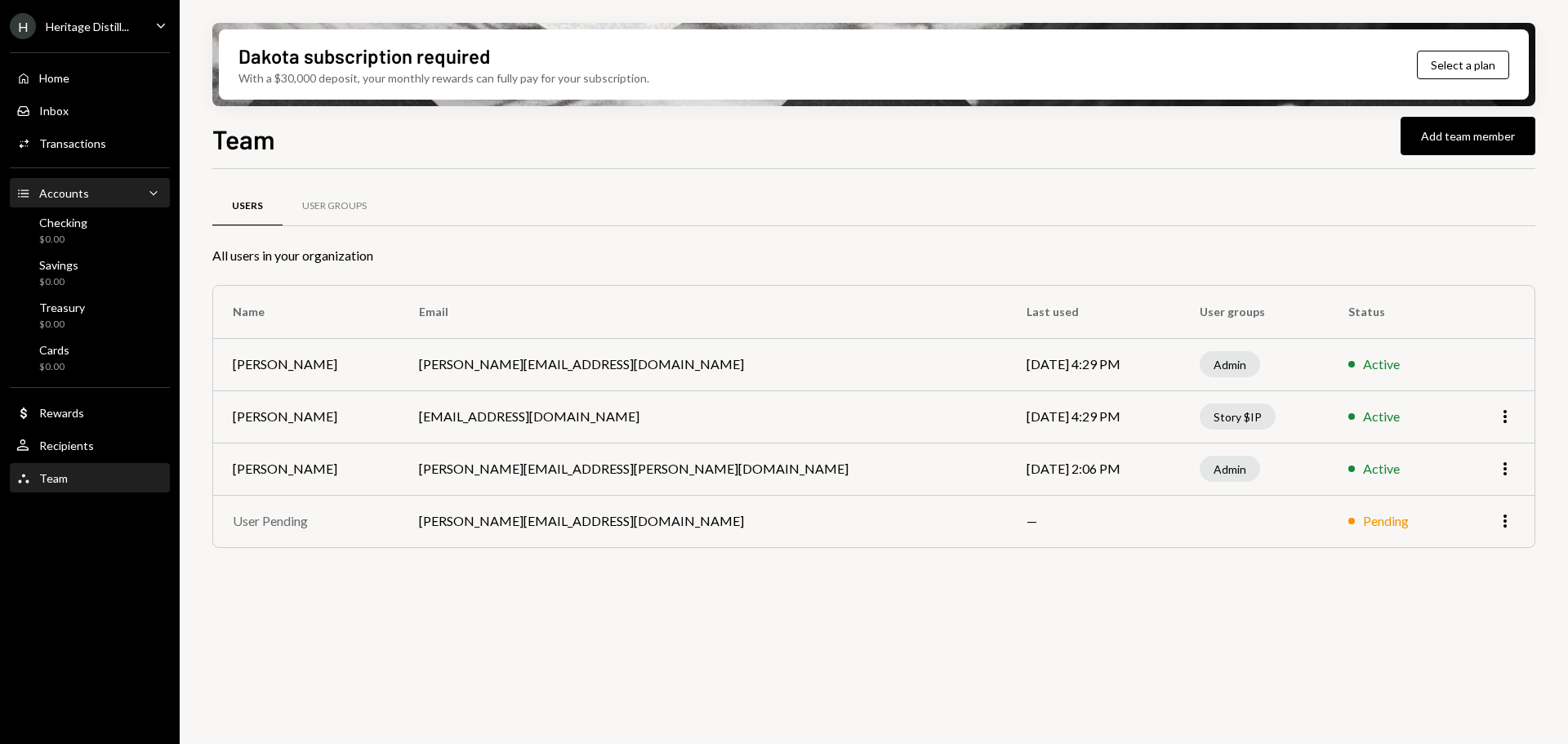
click at [60, 198] on div "Accounts" at bounding box center [63, 193] width 50 height 13
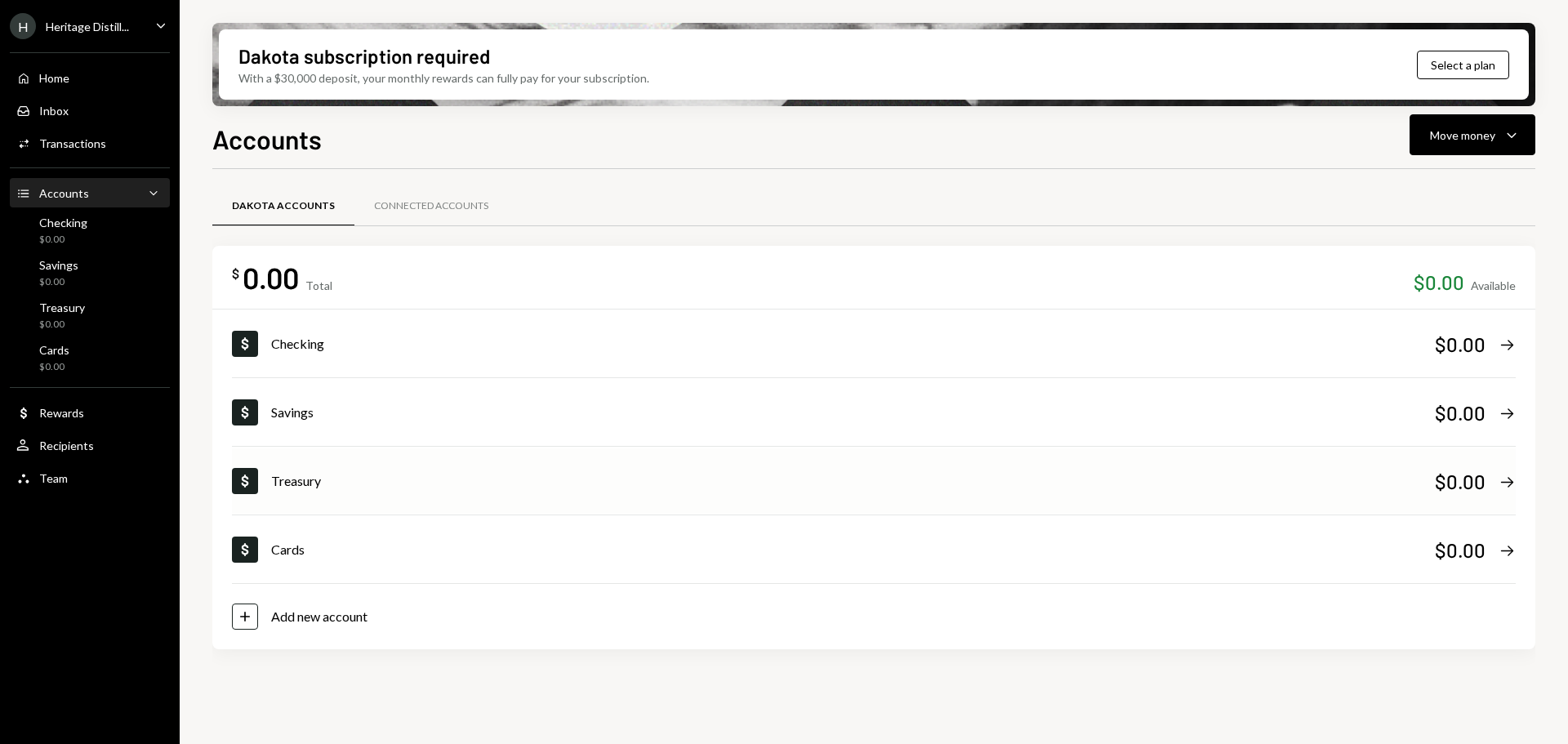
click at [270, 477] on div "Dollar Treasury $0.00 Right Arrow" at bounding box center [874, 481] width 1284 height 65
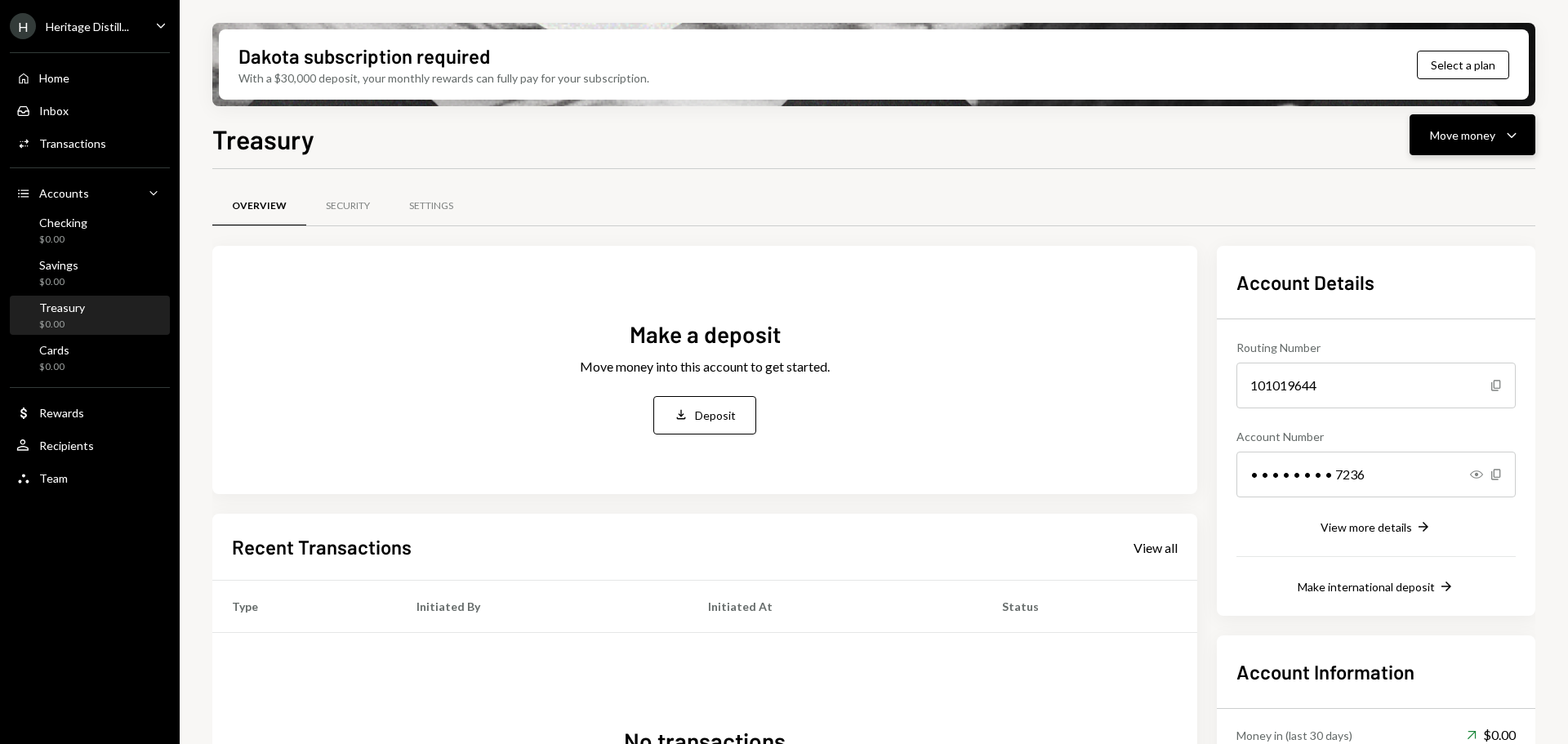
click at [1456, 137] on div "Move money" at bounding box center [1463, 135] width 65 height 17
click at [1408, 245] on div "Deposit Deposit" at bounding box center [1447, 258] width 164 height 37
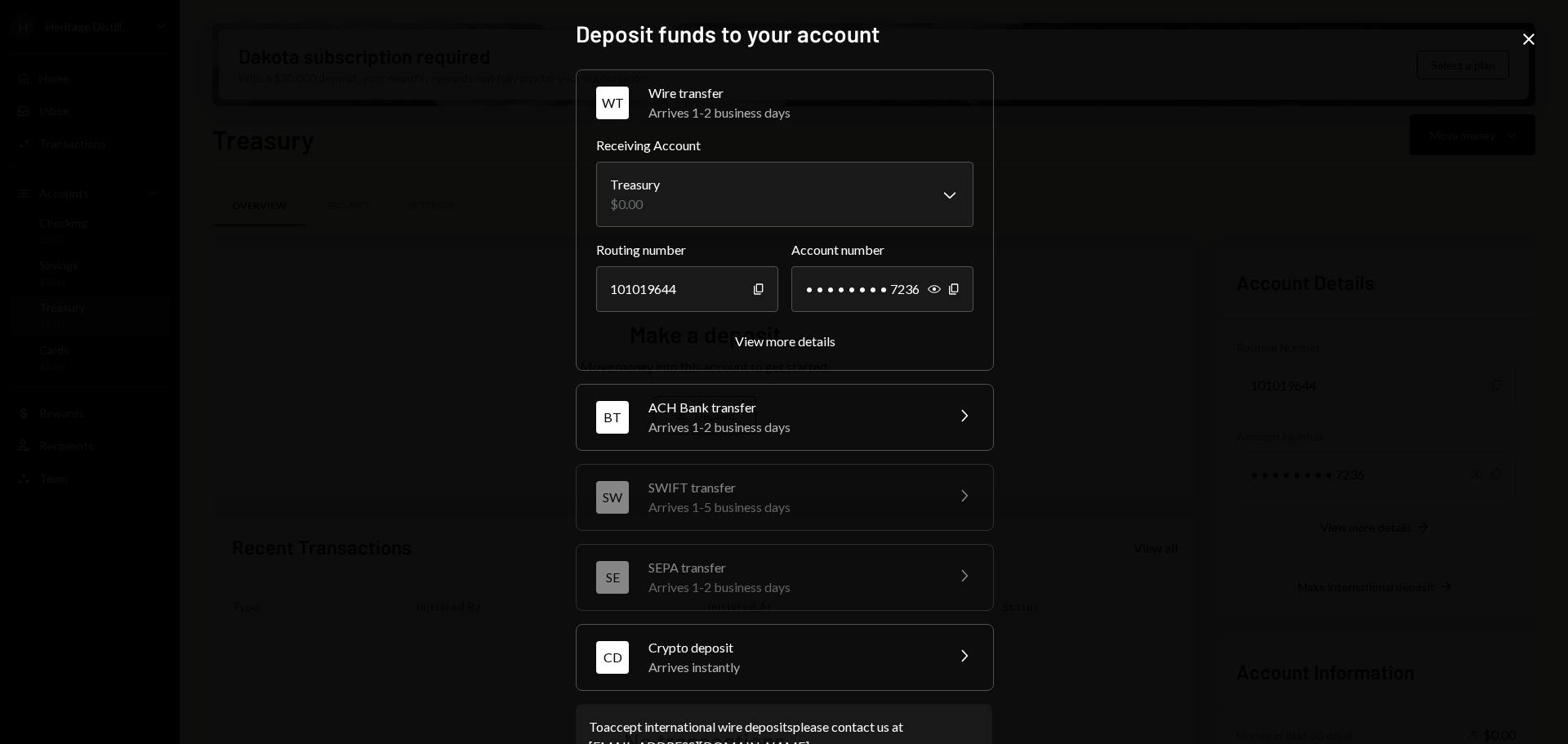
click at [931, 662] on div "CD Crypto deposit Arrives instantly Chevron Right" at bounding box center [785, 657] width 417 height 65
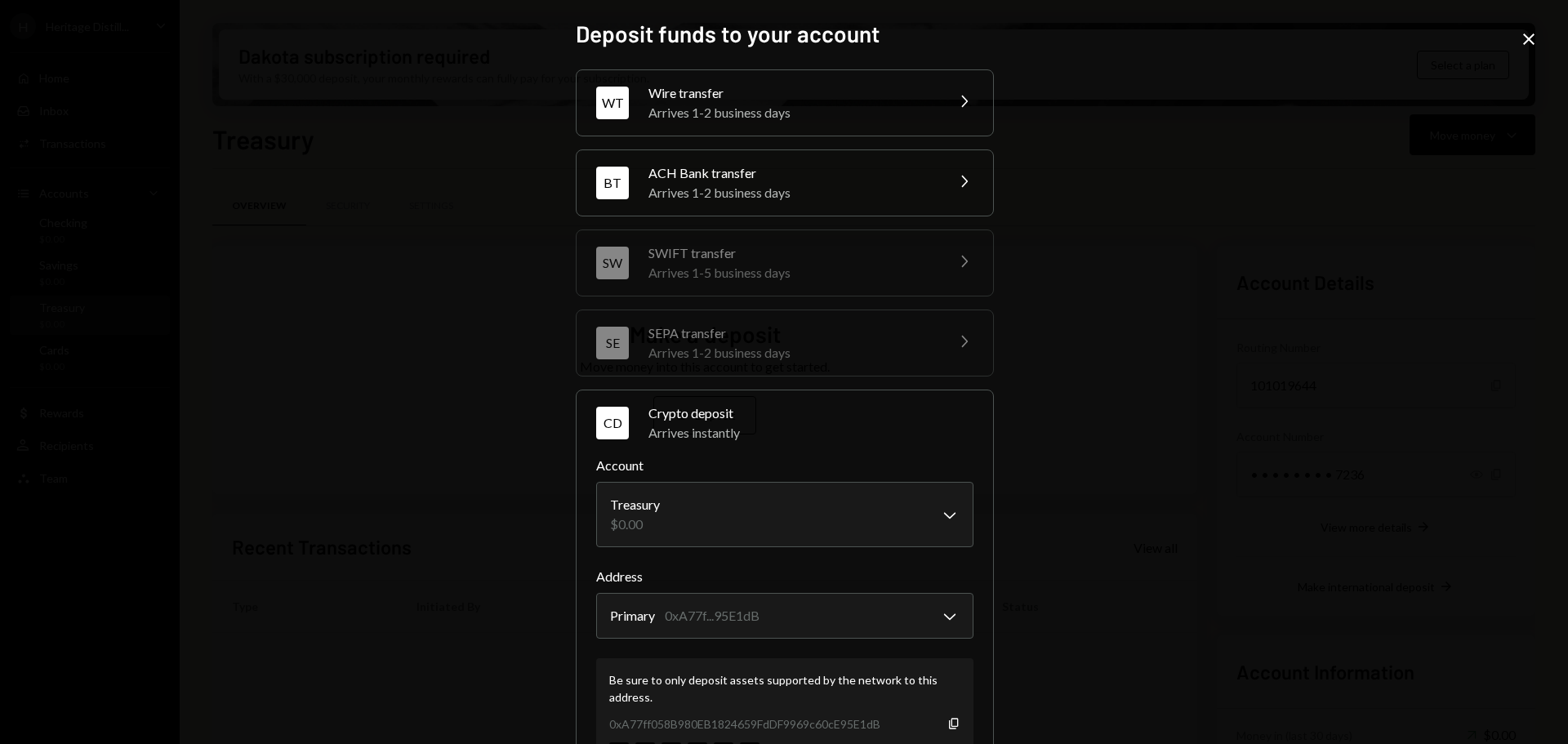
click at [1043, 666] on div "**********" at bounding box center [784, 372] width 1568 height 744
click at [1533, 43] on icon at bounding box center [1529, 40] width 12 height 12
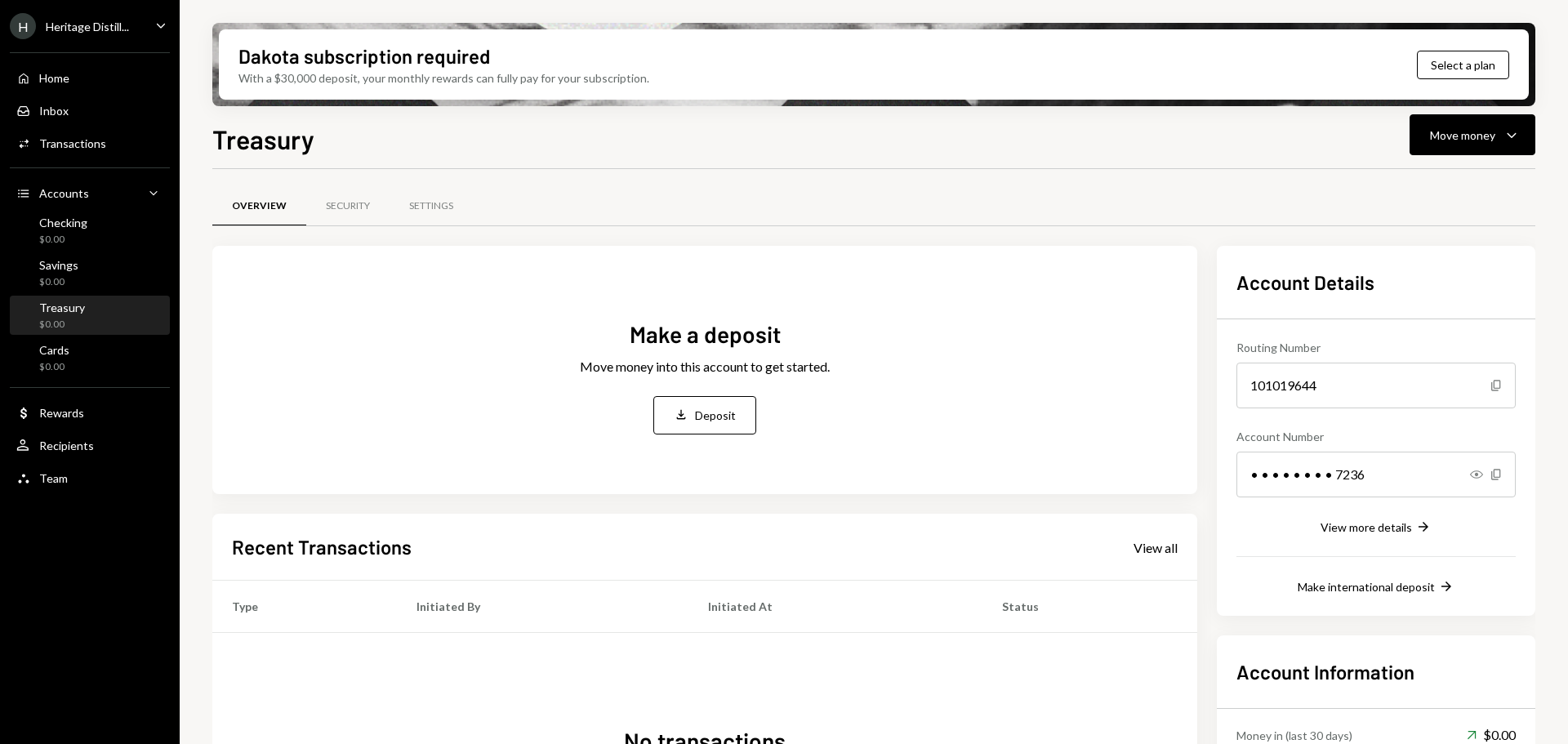
click at [192, 402] on div "Dakota subscription required With a $30,000 deposit, your monthly rewards can f…" at bounding box center [874, 372] width 1388 height 744
click at [1155, 548] on div "View all" at bounding box center [1156, 547] width 44 height 16
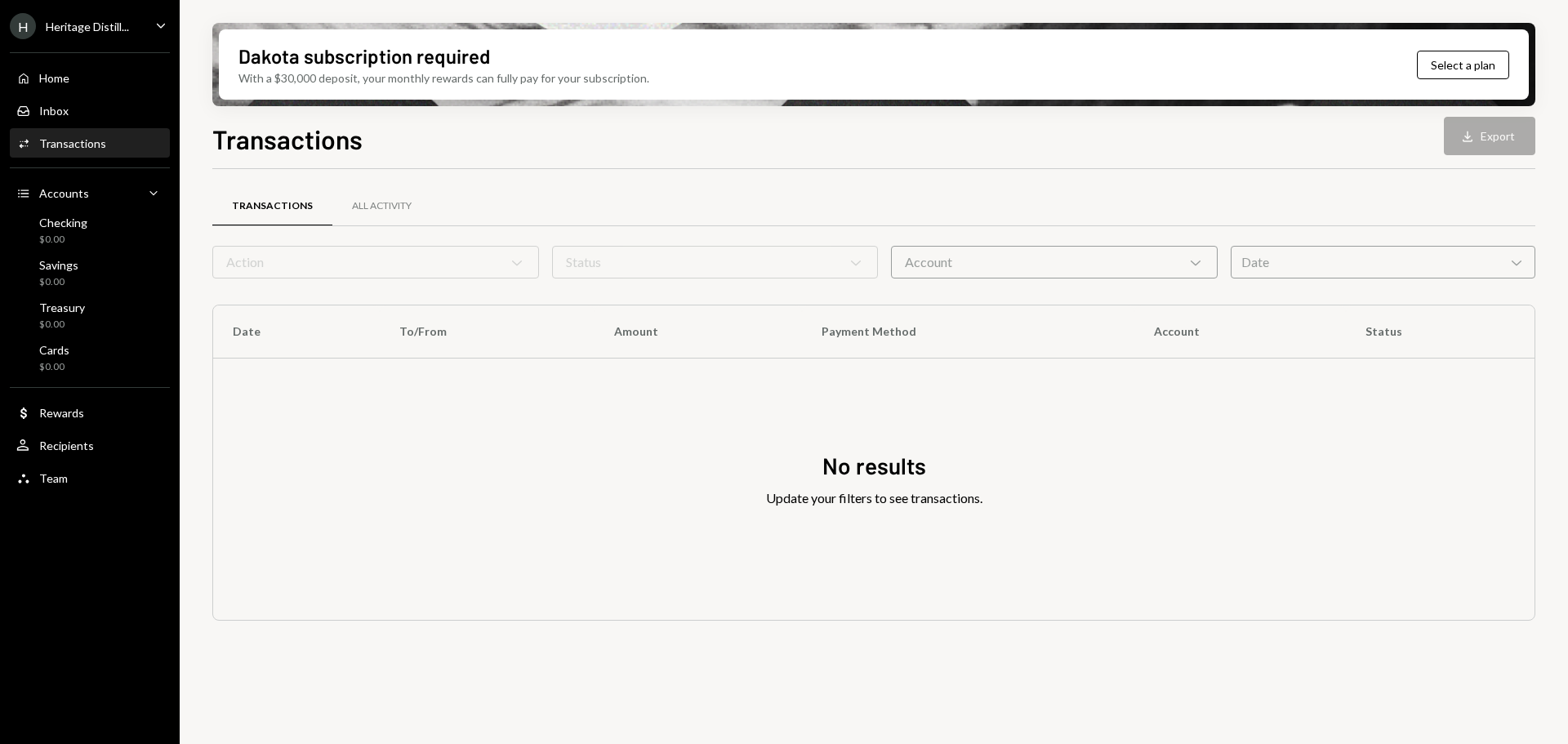
click at [89, 22] on div "Heritage Distill..." at bounding box center [87, 26] width 84 height 13
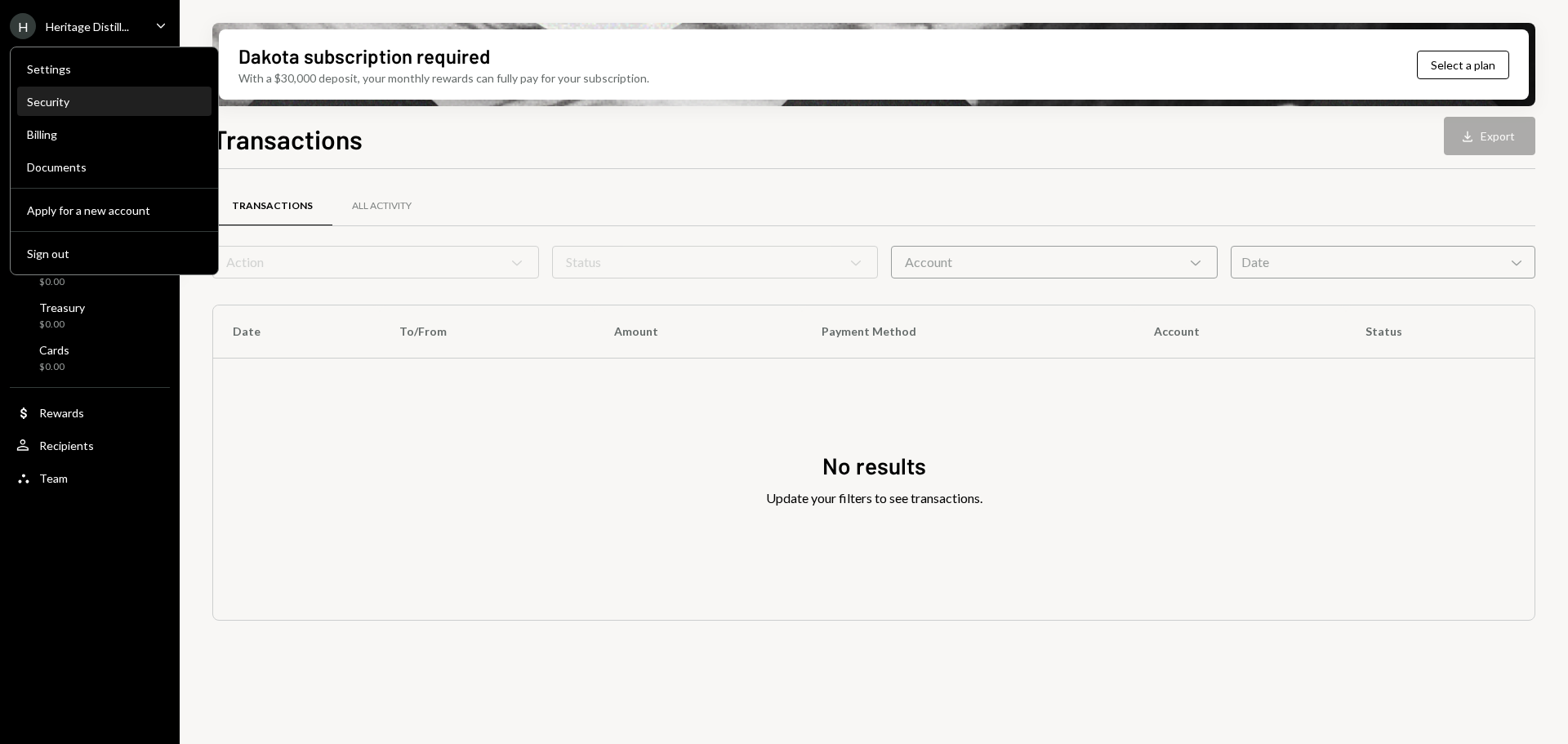
click at [62, 100] on div "Security" at bounding box center [114, 101] width 175 height 13
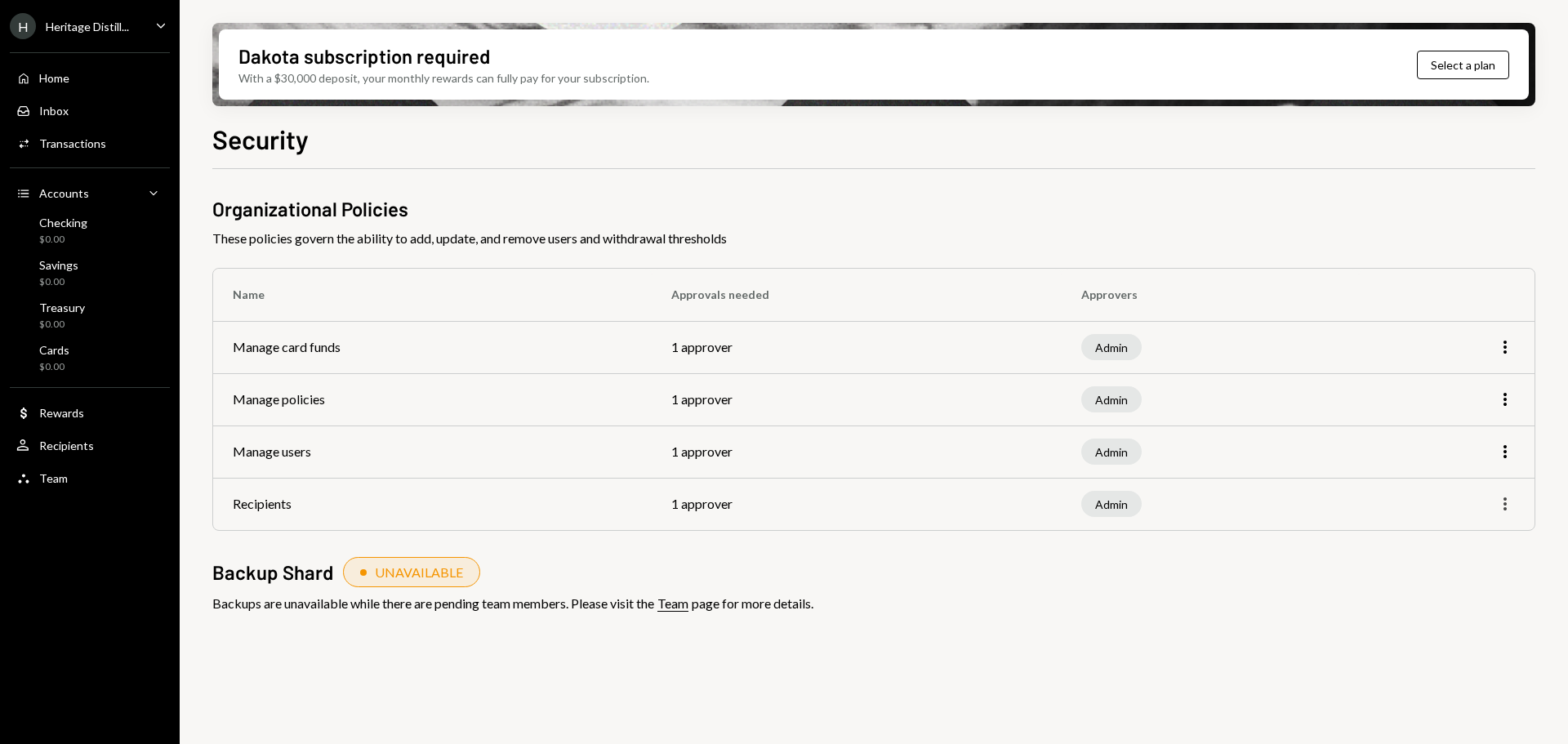
click at [1504, 499] on icon "More" at bounding box center [1505, 504] width 19 height 19
click at [1458, 536] on div "Edit" at bounding box center [1468, 539] width 82 height 29
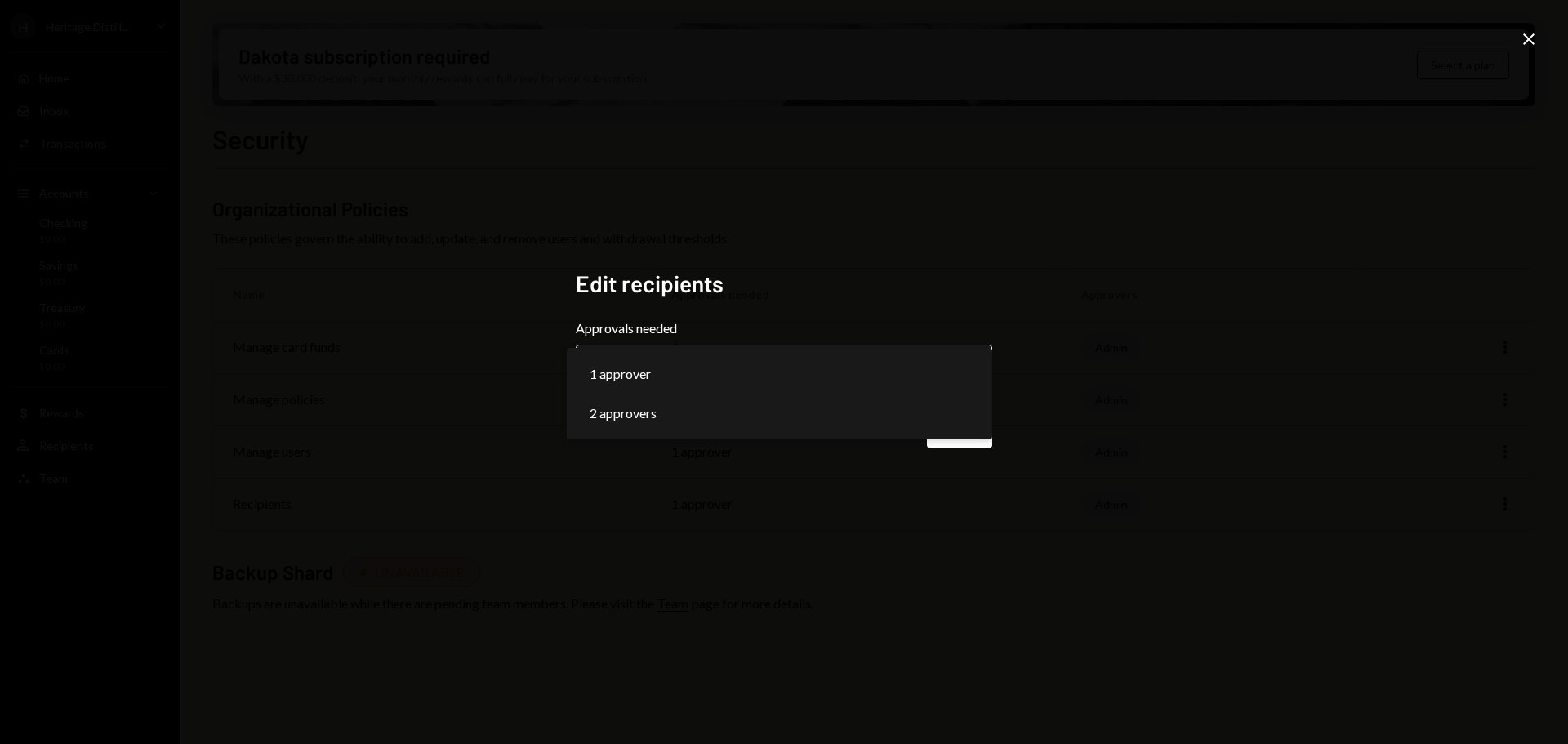
click at [815, 362] on body "**********" at bounding box center [784, 372] width 1568 height 744
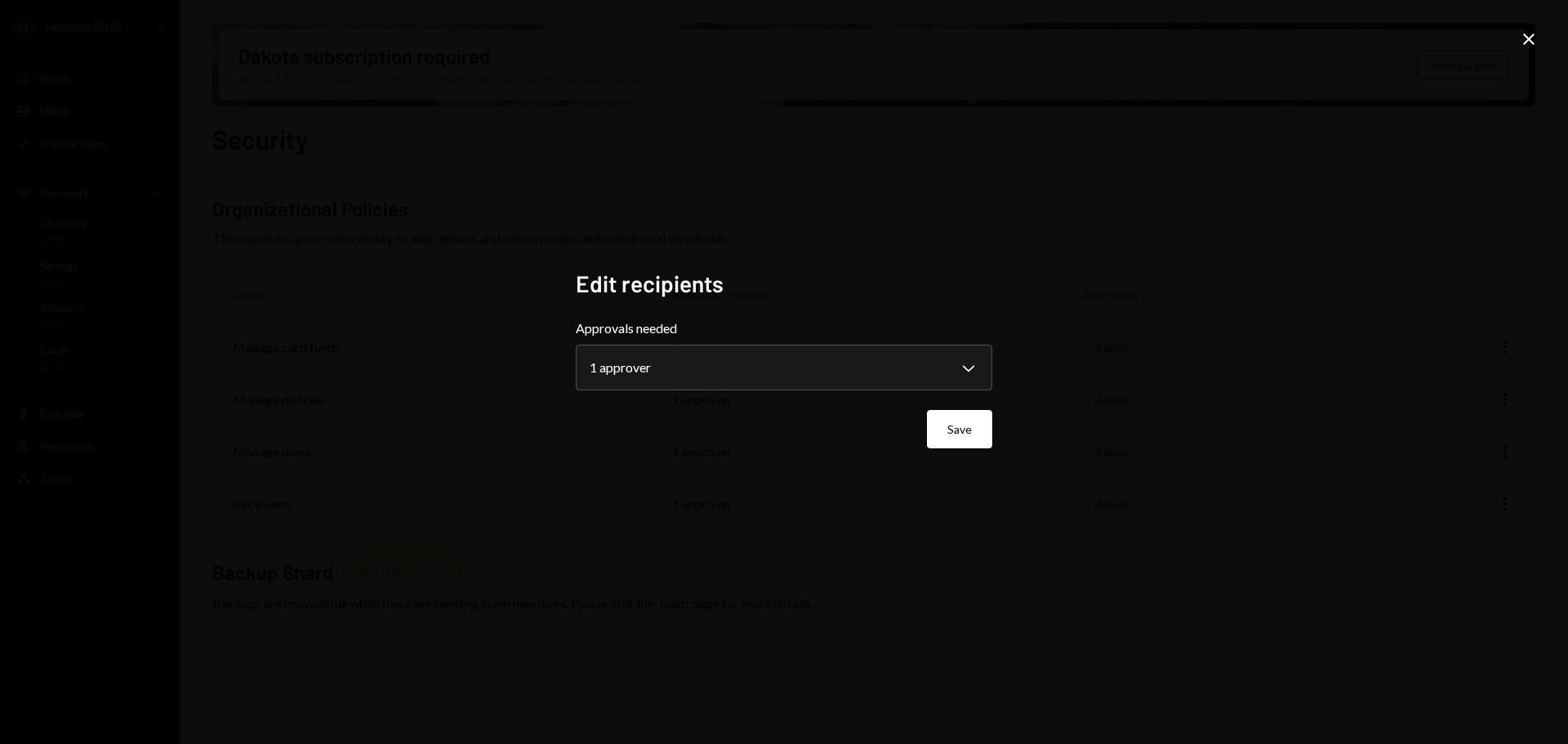
click at [1233, 380] on div "**********" at bounding box center [784, 372] width 1568 height 744
click at [1534, 33] on icon "Close" at bounding box center [1528, 39] width 19 height 19
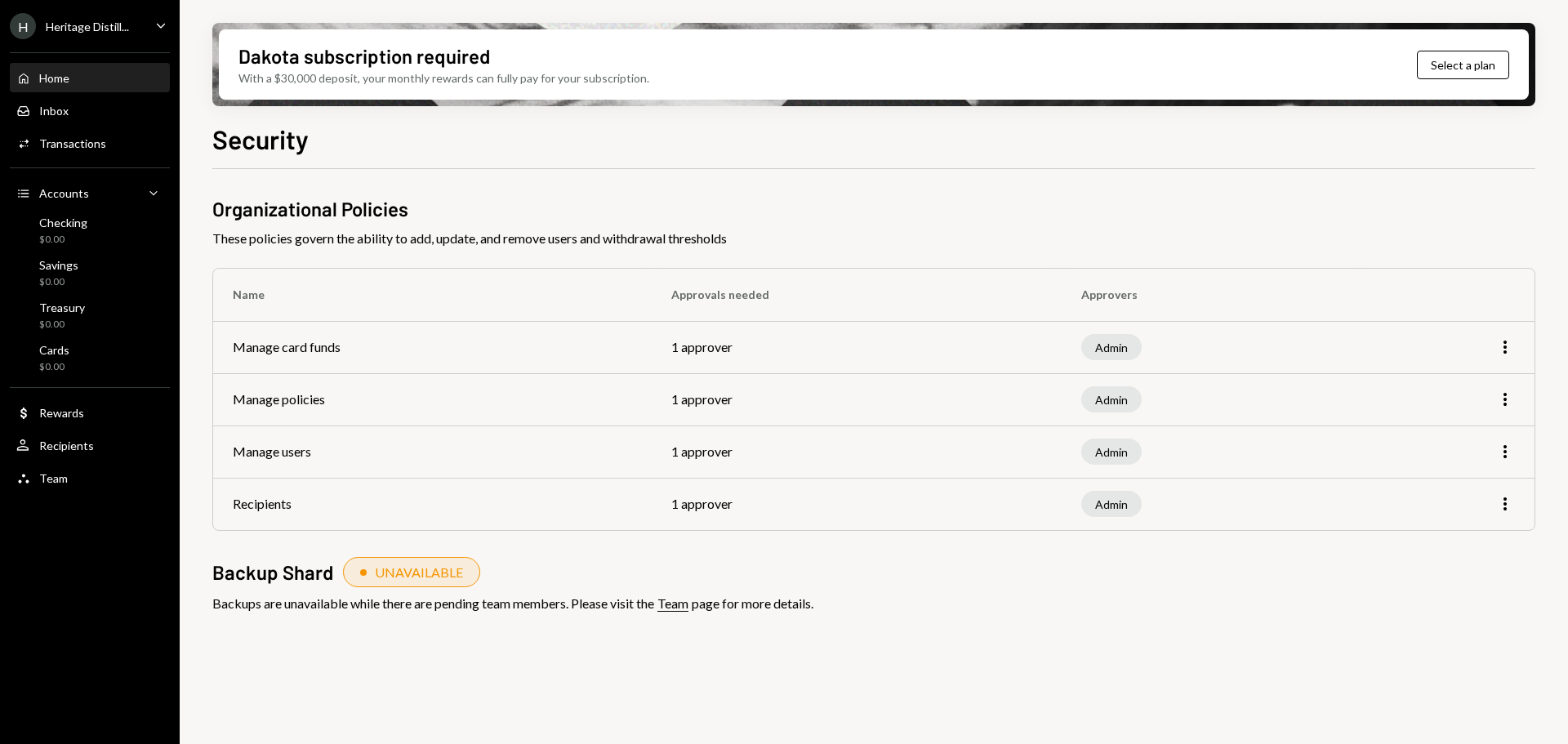
click at [68, 74] on div "Home" at bounding box center [54, 78] width 30 height 13
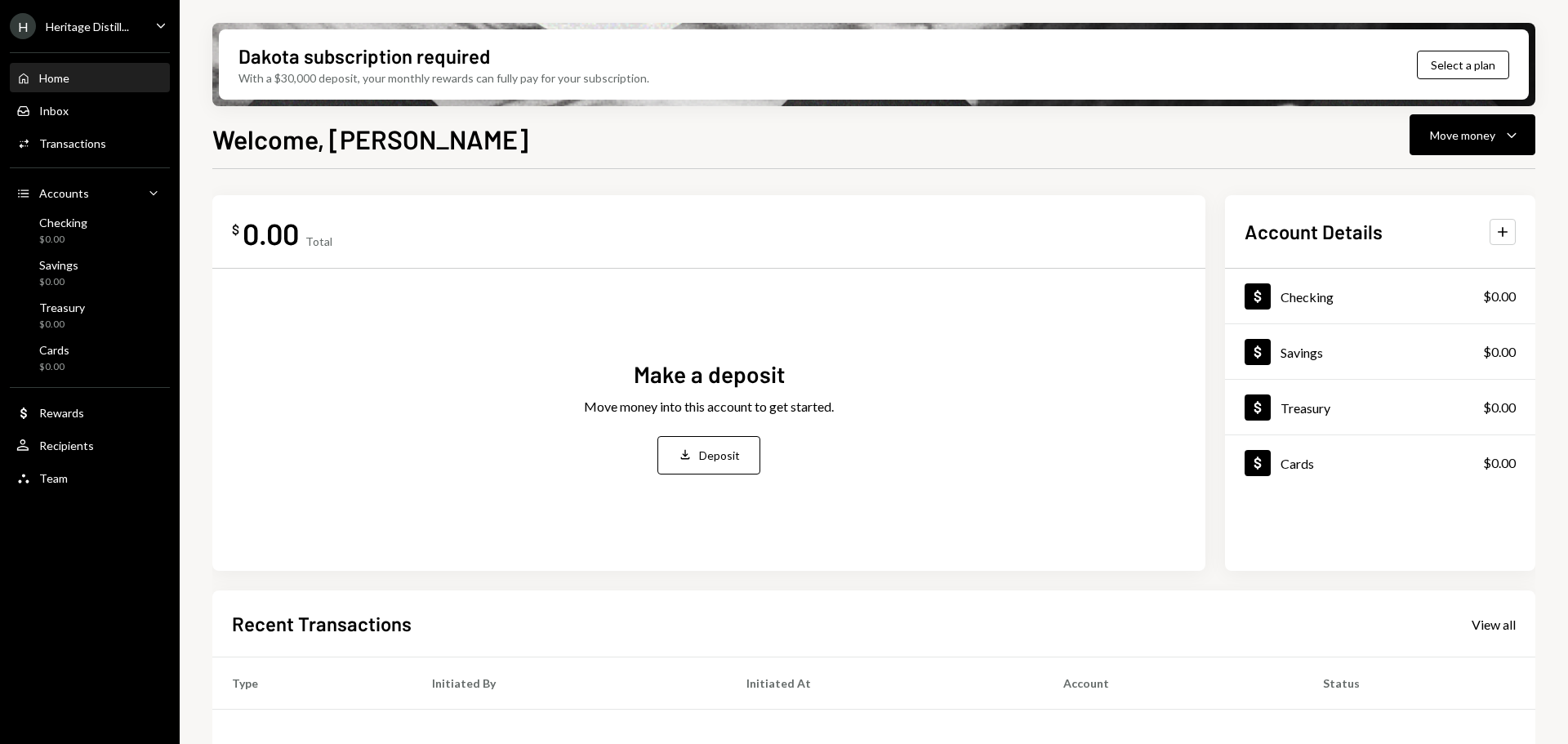
click at [176, 13] on div "H Heritage Distill... Caret Down" at bounding box center [89, 25] width 180 height 26
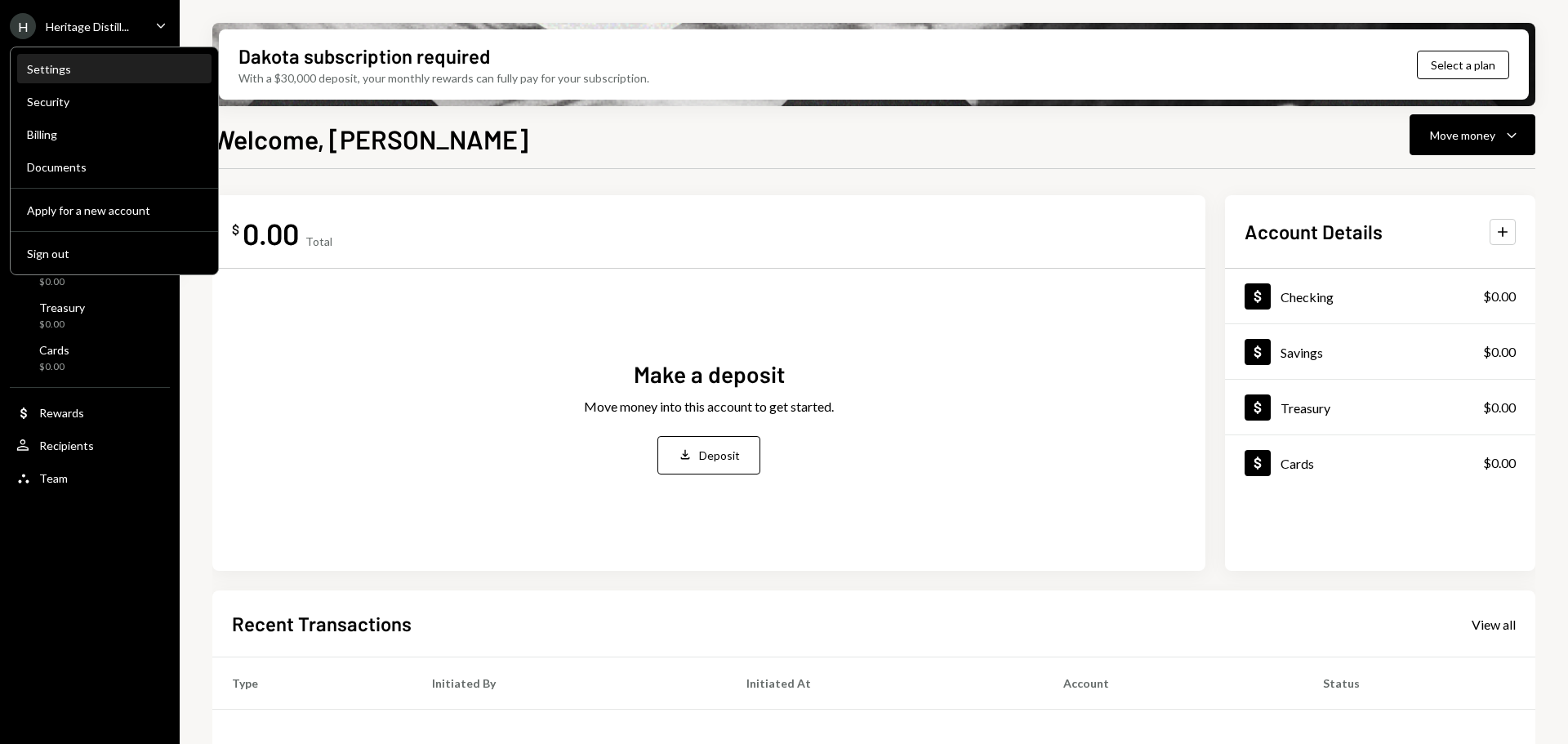
click at [60, 76] on div "Settings" at bounding box center [114, 69] width 175 height 28
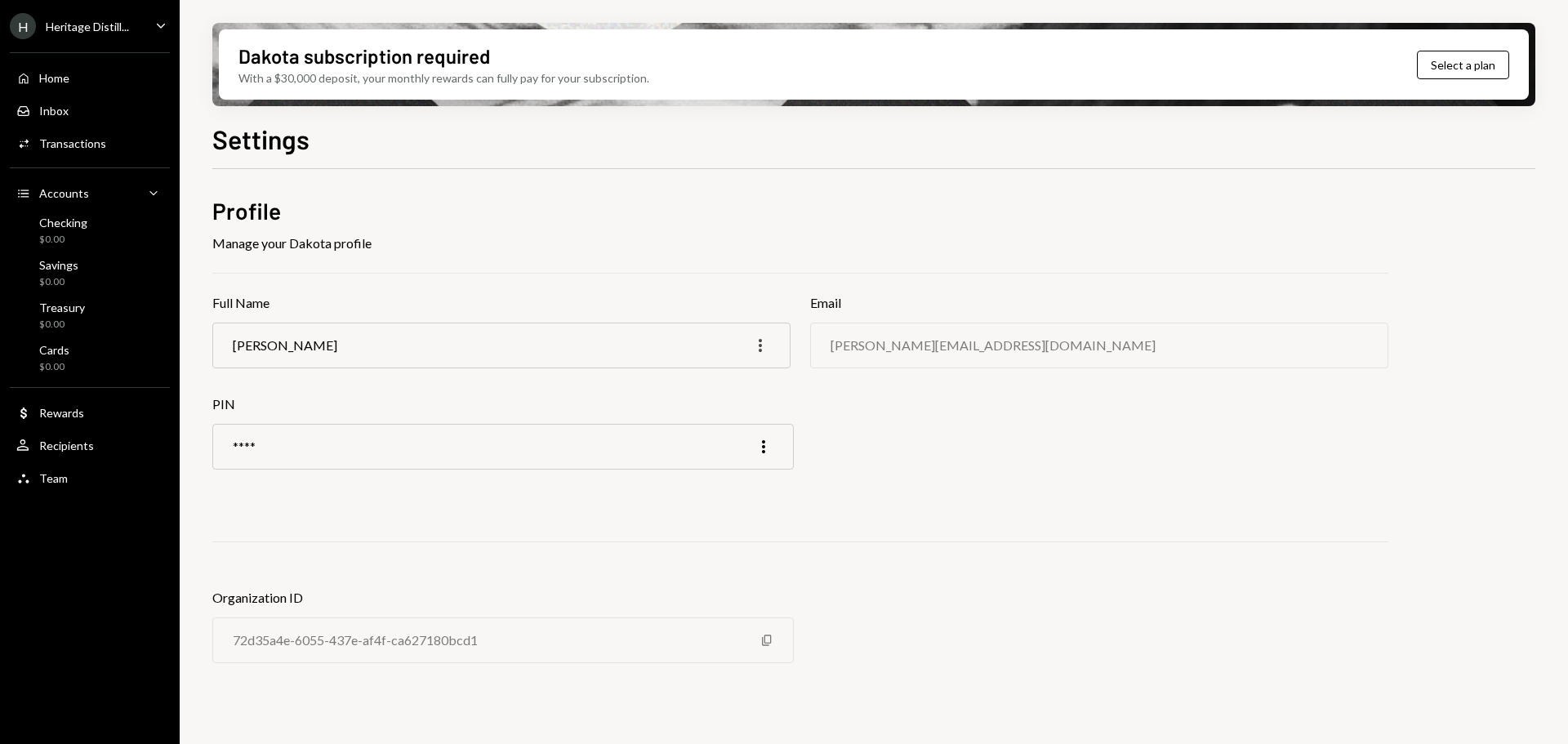
click at [762, 338] on icon "More" at bounding box center [760, 345] width 19 height 19
click at [888, 391] on div "Email justin@heritagedistilling.com" at bounding box center [1100, 344] width 579 height 101
click at [84, 469] on div "Team Team" at bounding box center [89, 478] width 147 height 28
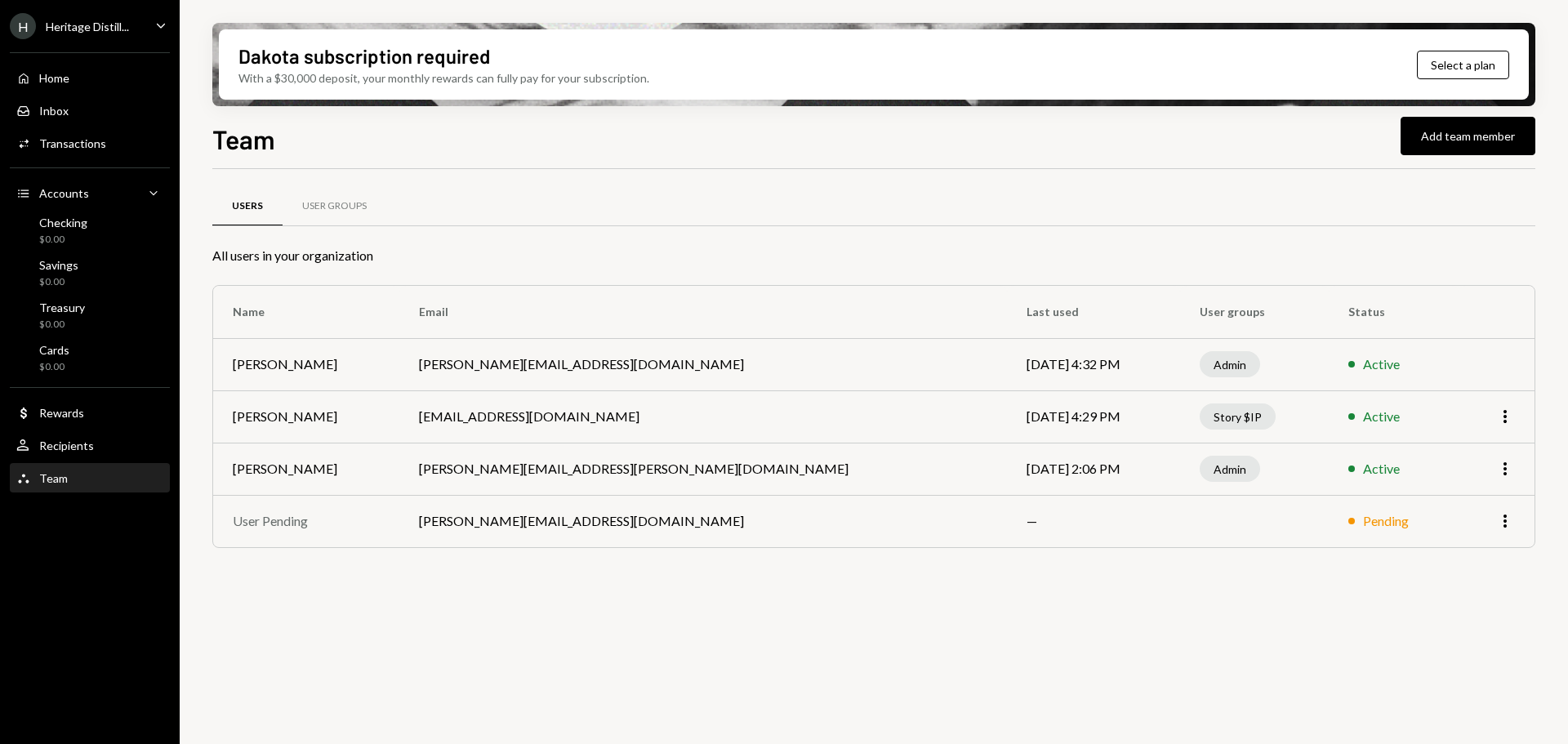
click at [191, 477] on div "Dakota subscription required With a $30,000 deposit, your monthly rewards can f…" at bounding box center [874, 372] width 1388 height 744
click at [73, 75] on div "Home Home" at bounding box center [89, 78] width 147 height 14
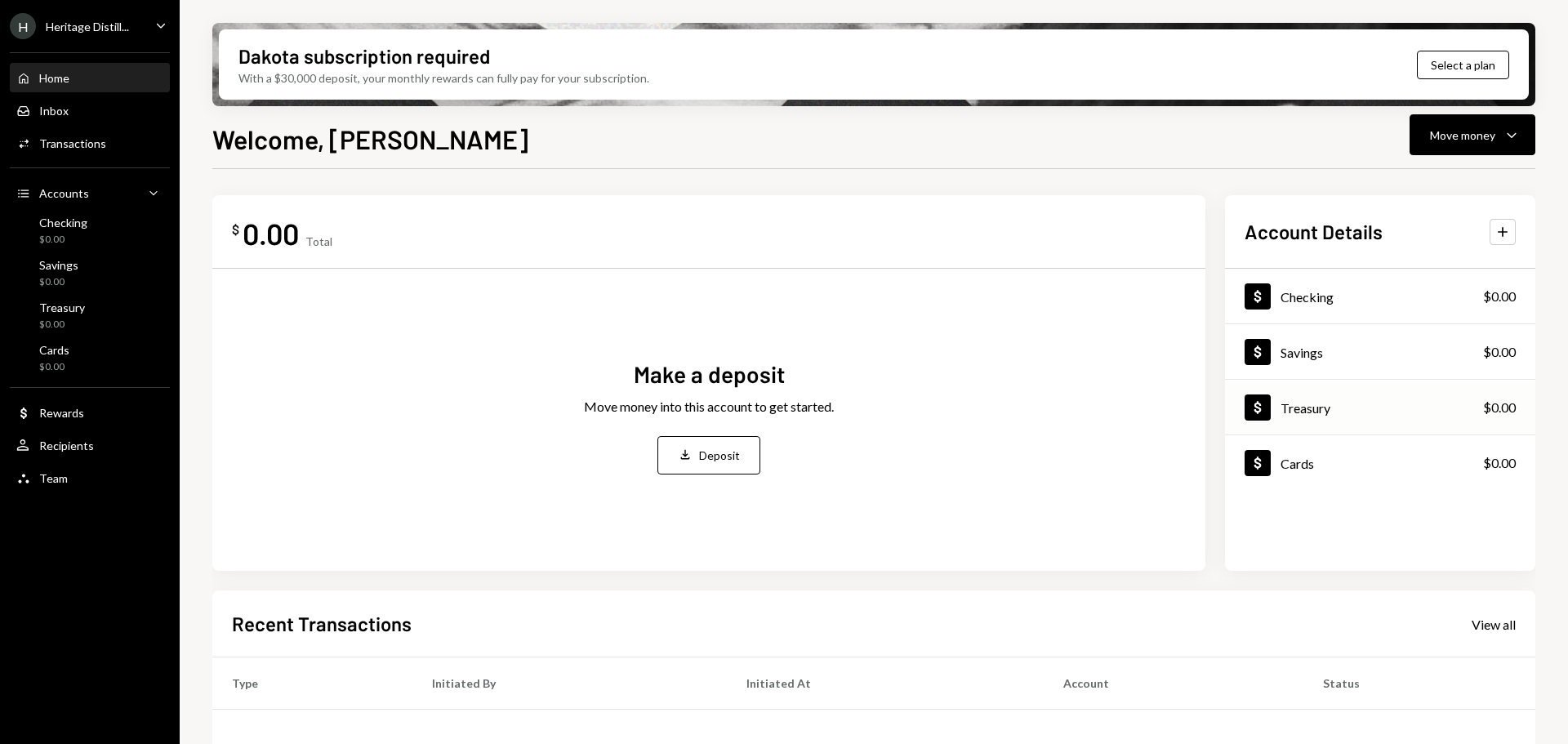
click at [1295, 410] on div "Treasury" at bounding box center [1306, 408] width 50 height 15
